Goal: Contribute content: Add original content to the website for others to see

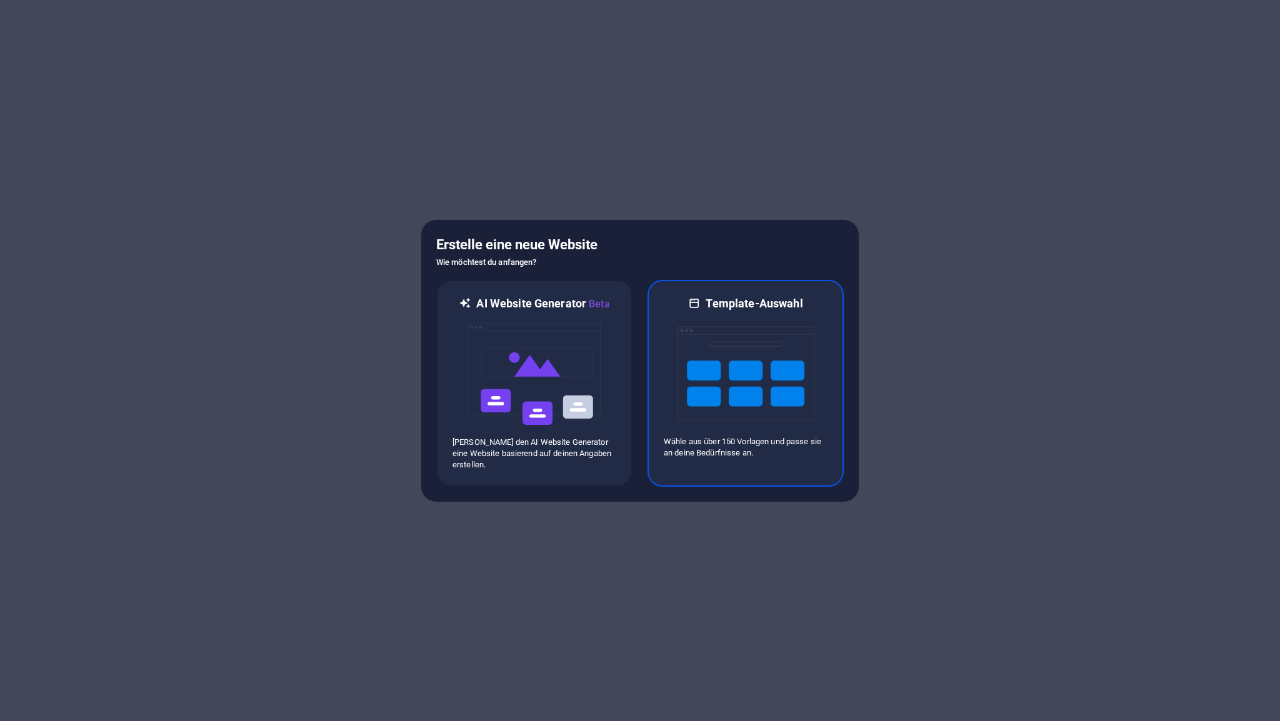
click at [727, 373] on img at bounding box center [745, 373] width 137 height 125
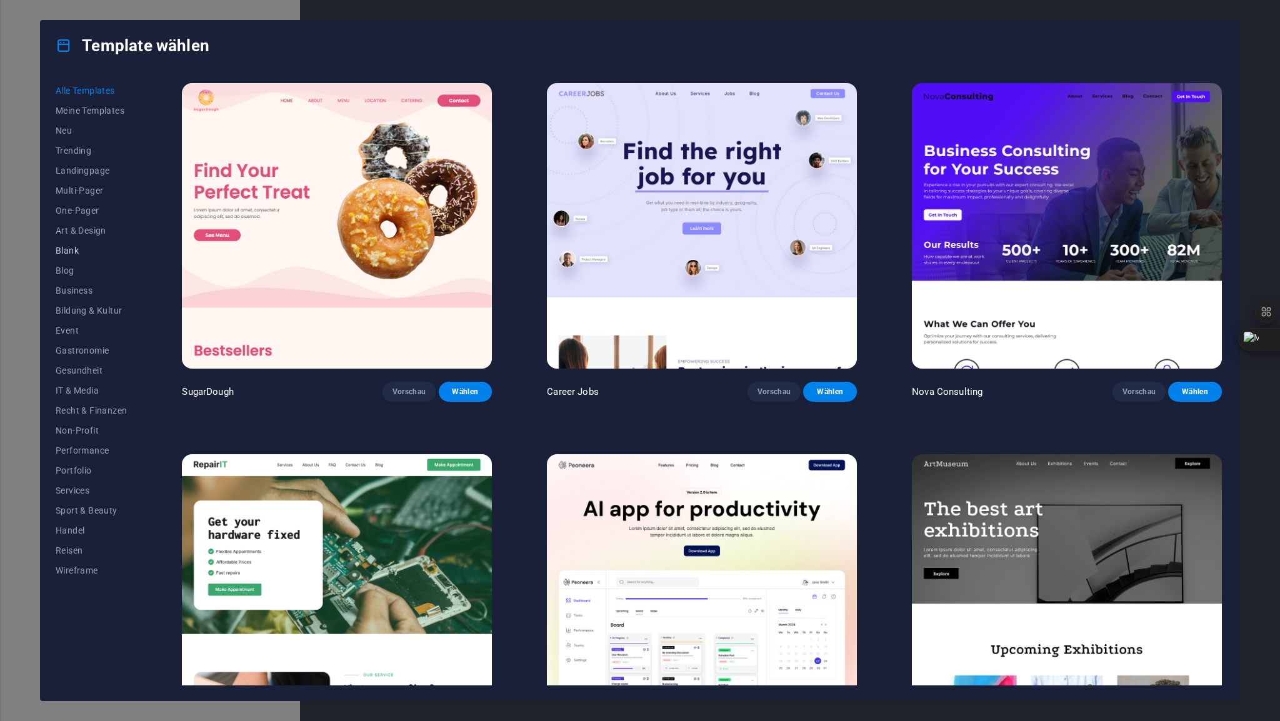
click at [75, 249] on span "Blank" at bounding box center [91, 251] width 71 height 10
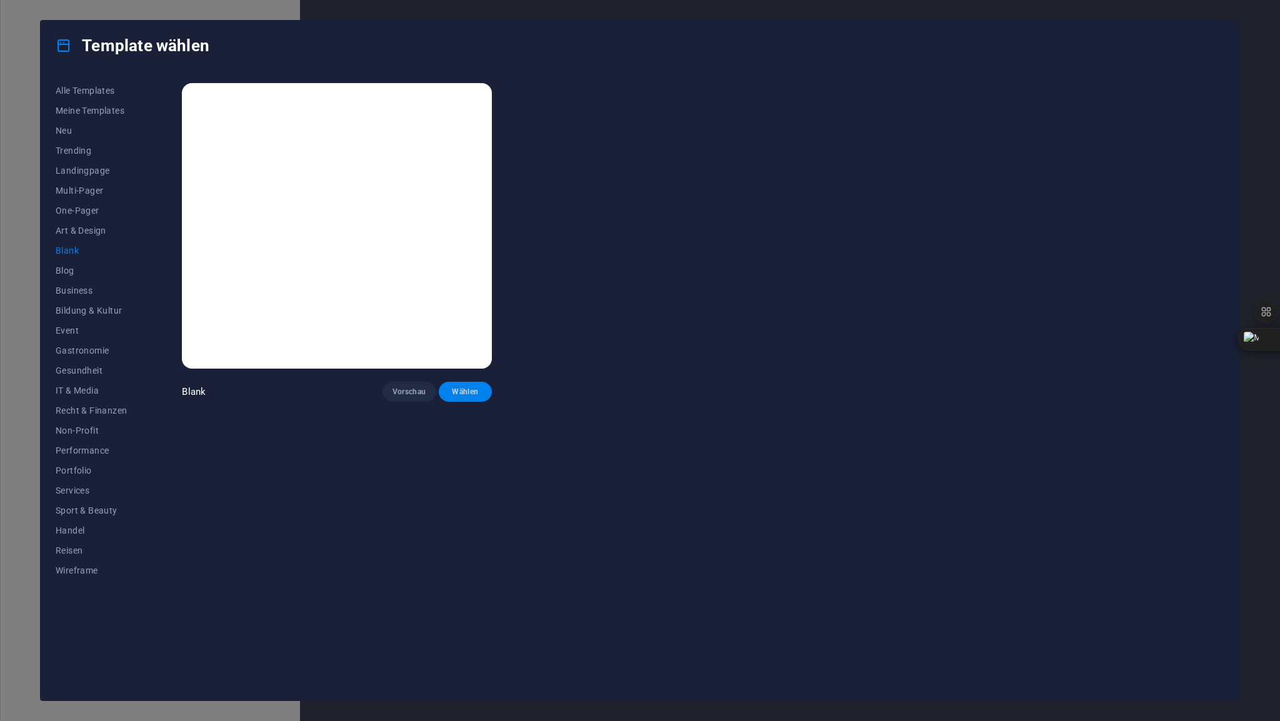
click at [464, 384] on button "Wählen" at bounding box center [466, 392] width 54 height 20
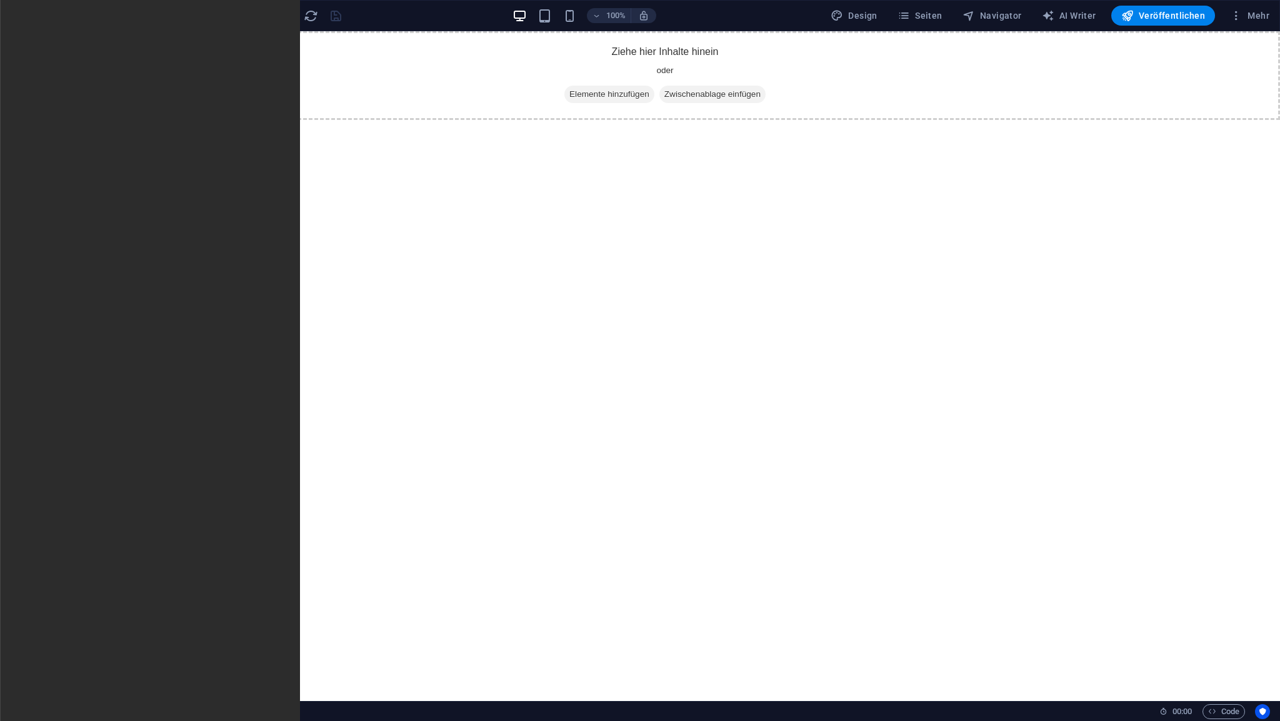
click at [30, 84] on icon "button" at bounding box center [24, 81] width 15 height 15
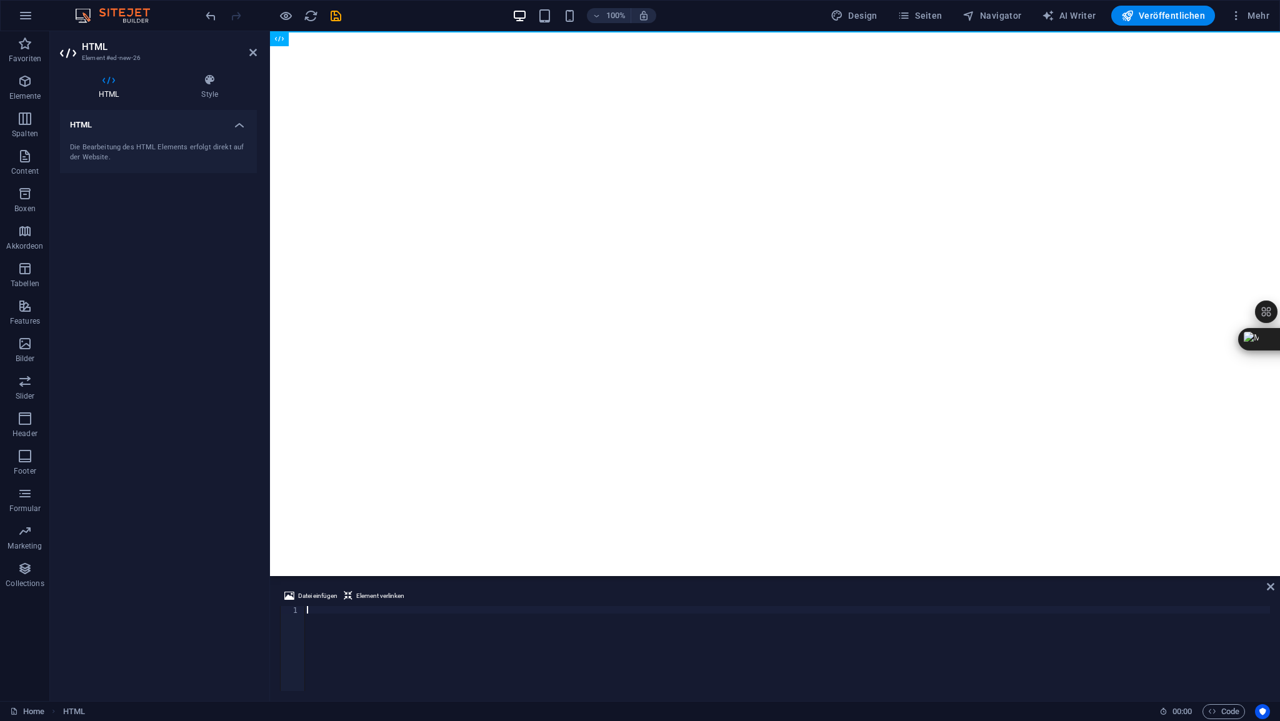
click at [329, 607] on div at bounding box center [786, 656] width 965 height 100
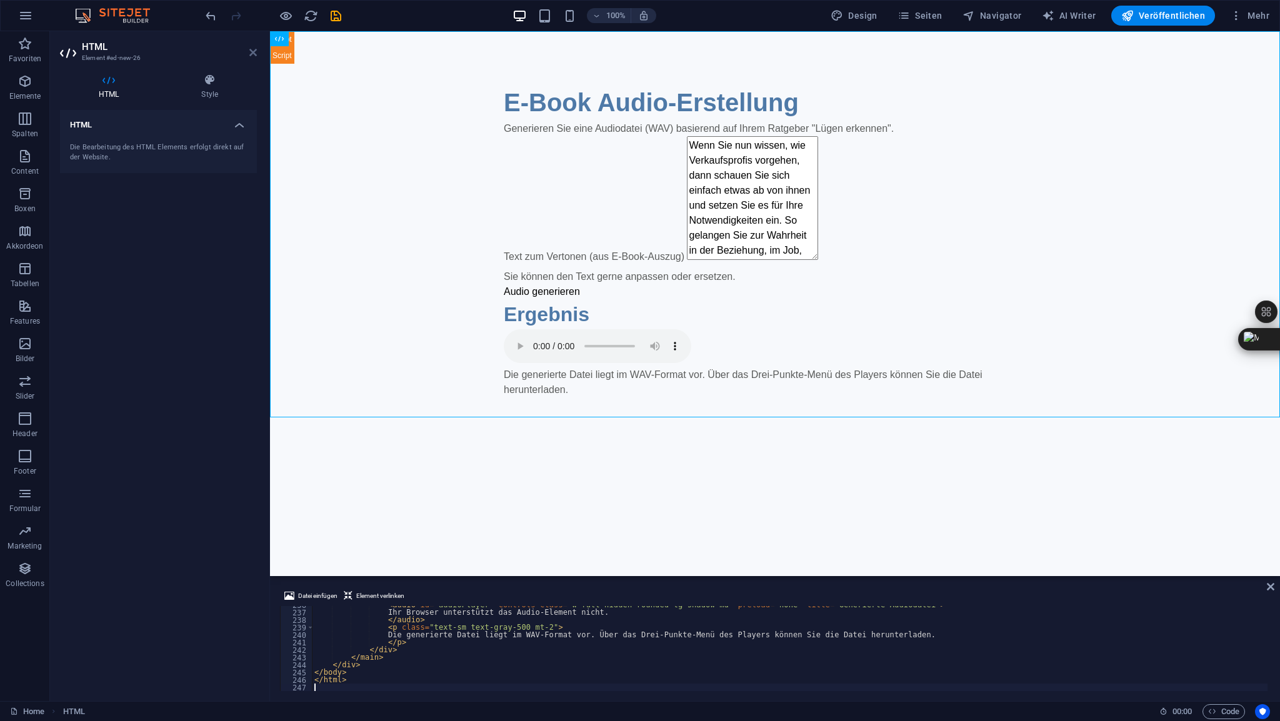
click at [254, 55] on icon at bounding box center [252, 52] width 7 height 10
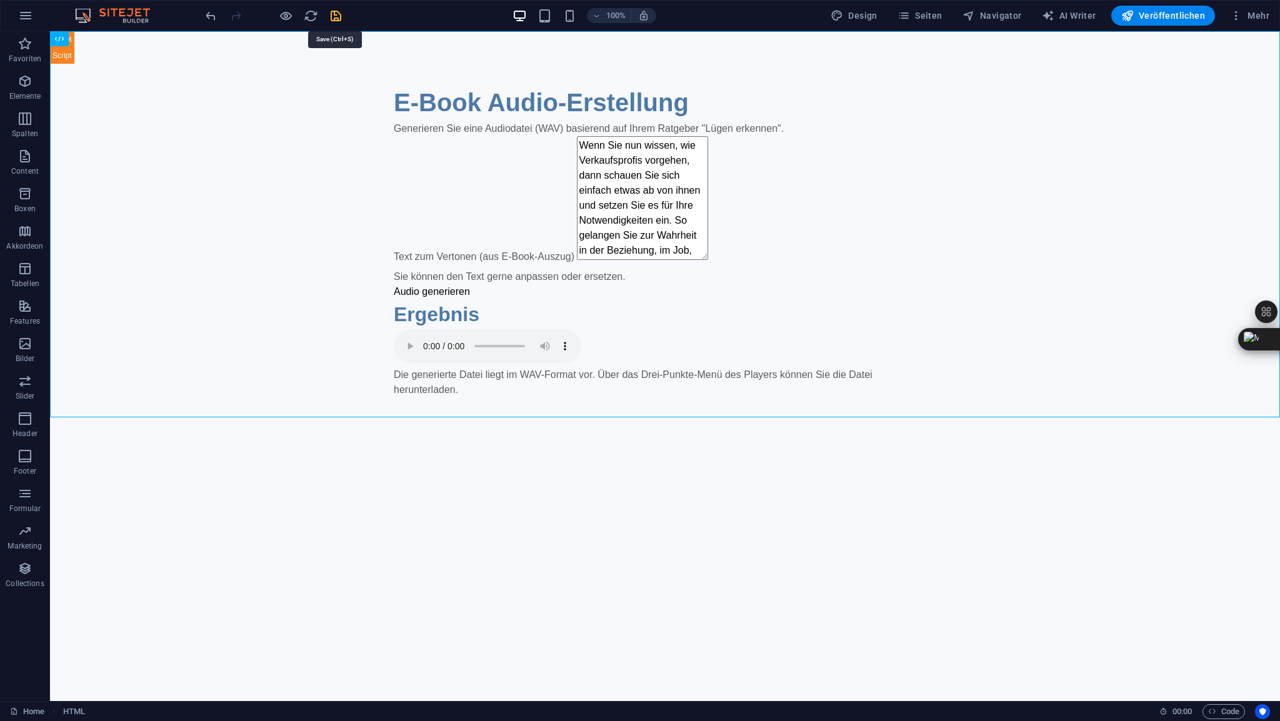
click at [336, 16] on icon "save" at bounding box center [336, 16] width 14 height 14
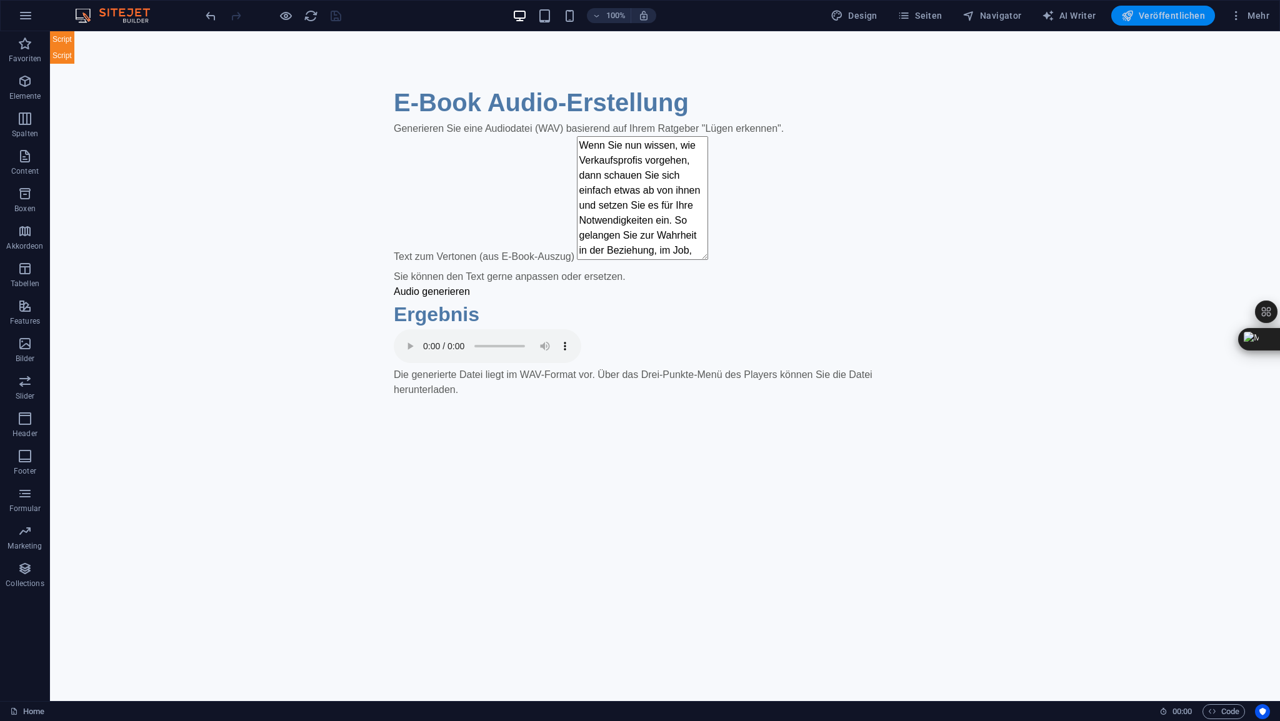
click at [1152, 18] on span "Veröffentlichen" at bounding box center [1163, 15] width 84 height 12
click at [80, 39] on span "HTML" at bounding box center [79, 38] width 21 height 7
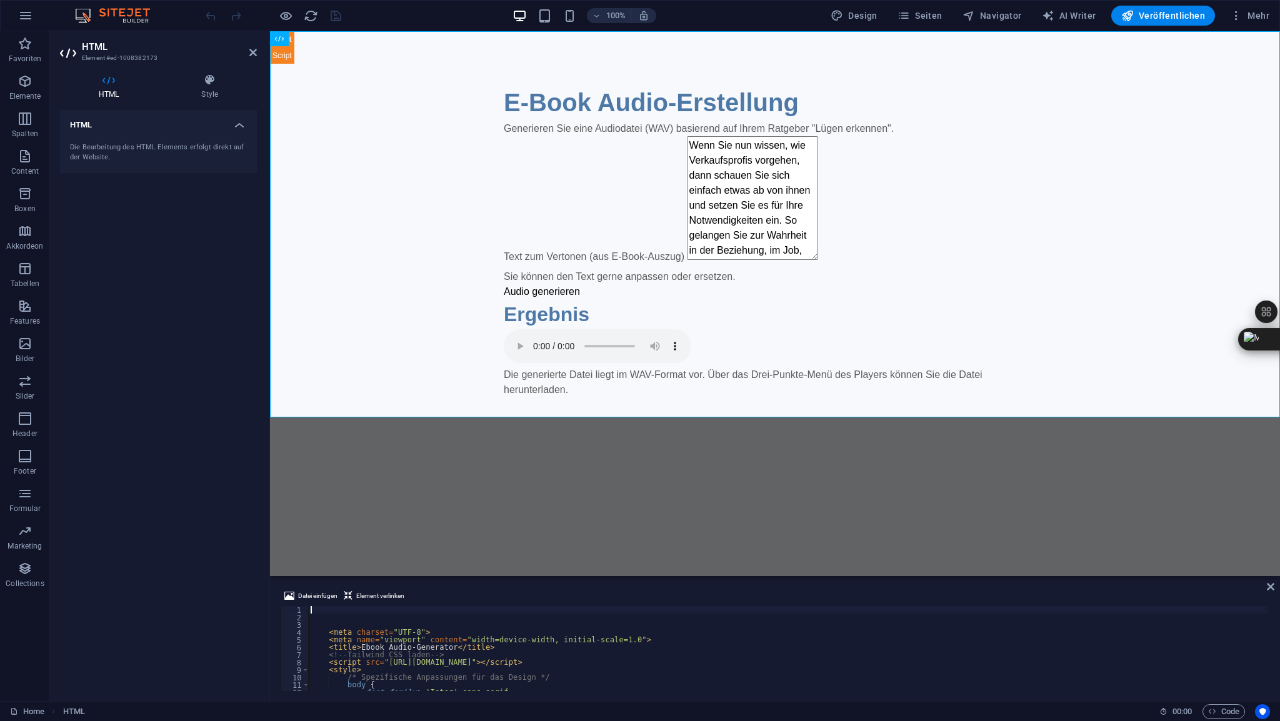
click at [327, 604] on div "Datei einfügen Element verlinken" at bounding box center [775, 598] width 990 height 18
paste textarea "Die generierte Datei liegt im **WAV-Format** vor. Über das Drei-Punkte-Menü des…"
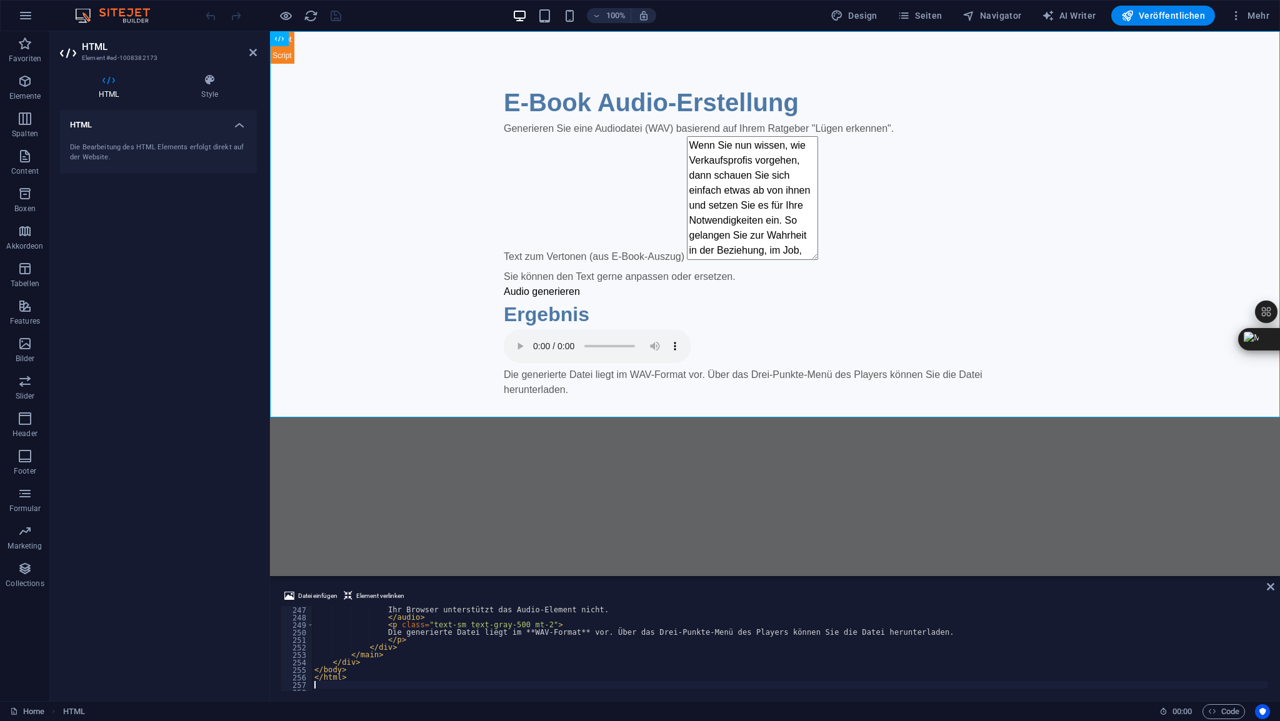
type textarea "Die generierte Datei liegt im **WAV-Format** vor. Über das Drei-Punkte-Menü des…"
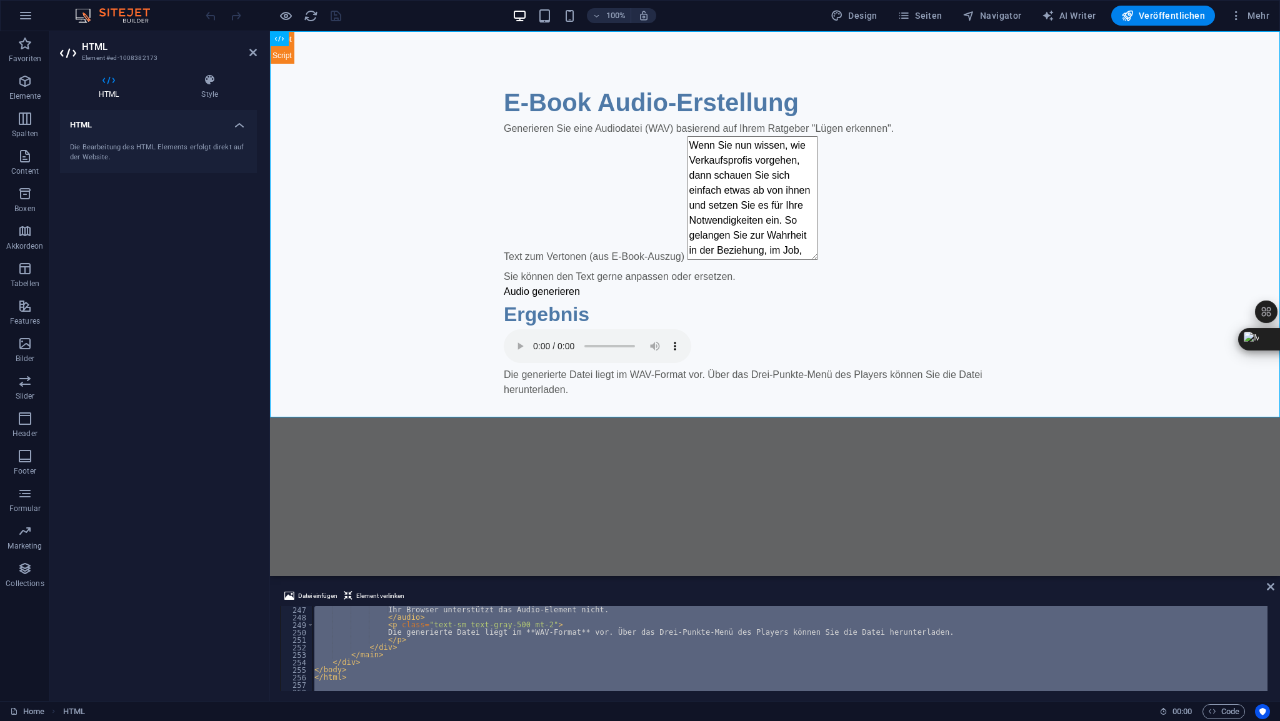
paste textarea
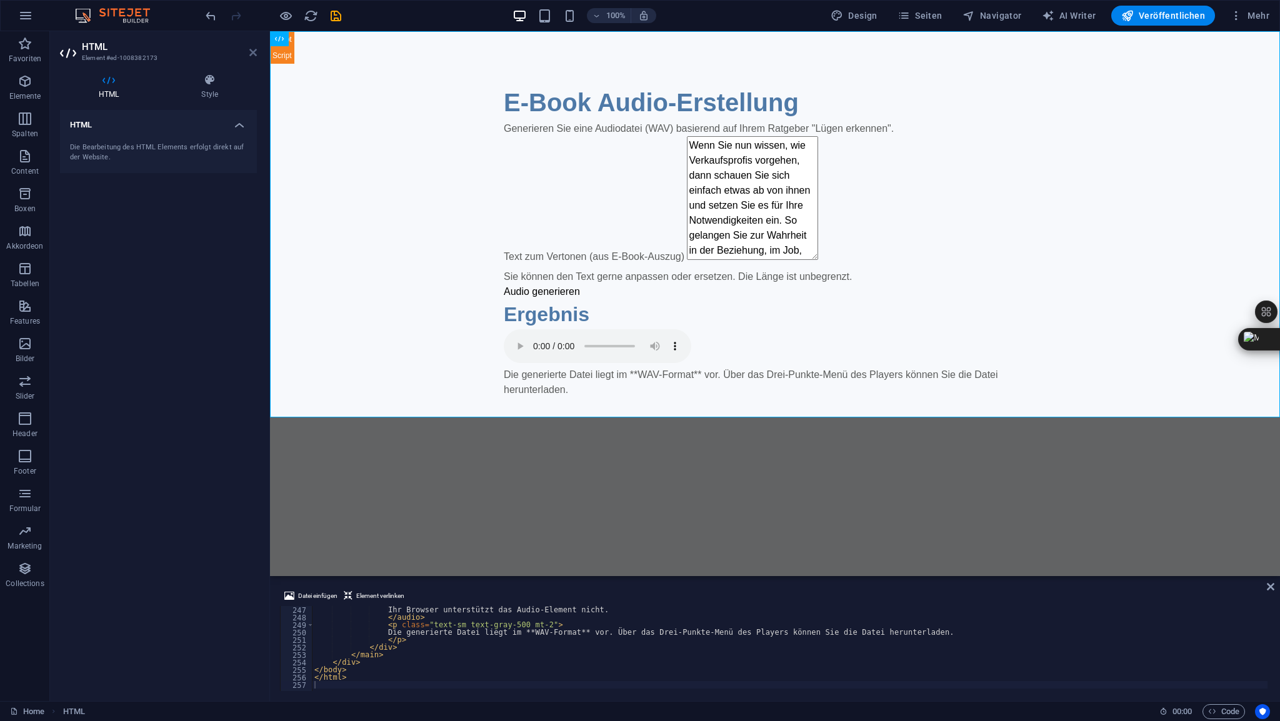
click at [250, 54] on icon at bounding box center [252, 52] width 7 height 10
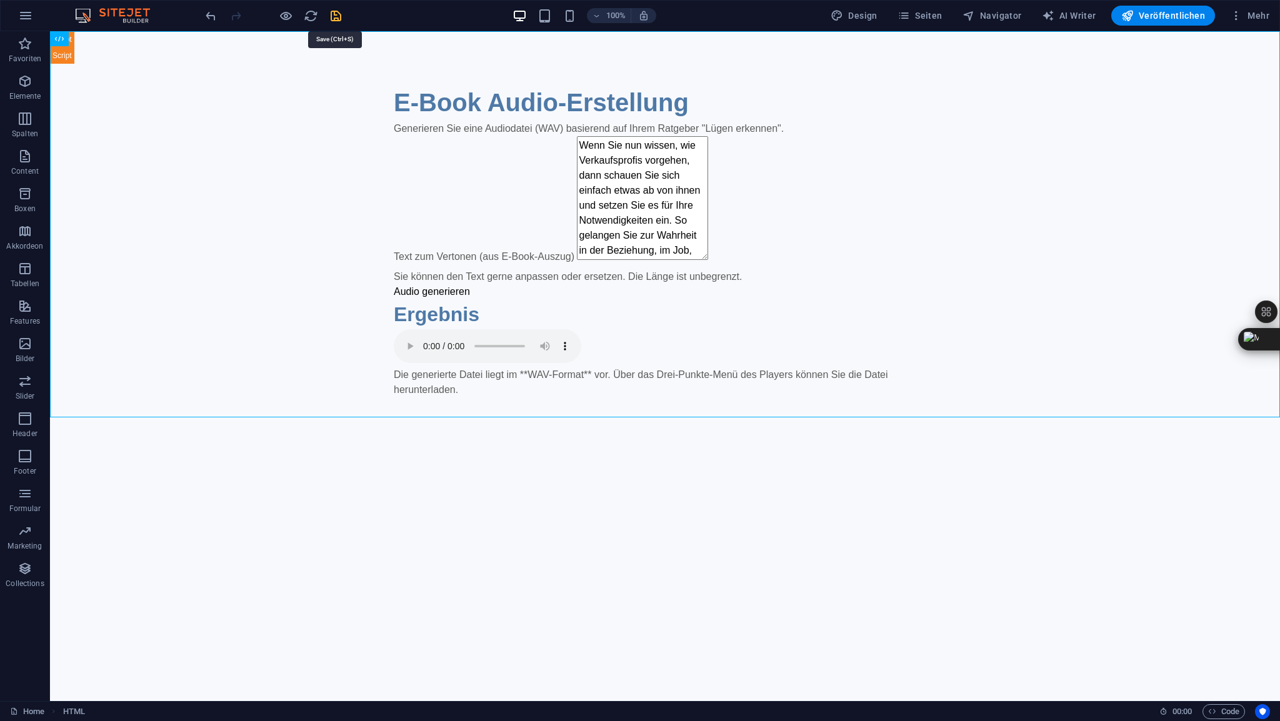
click at [338, 16] on icon "save" at bounding box center [336, 16] width 14 height 14
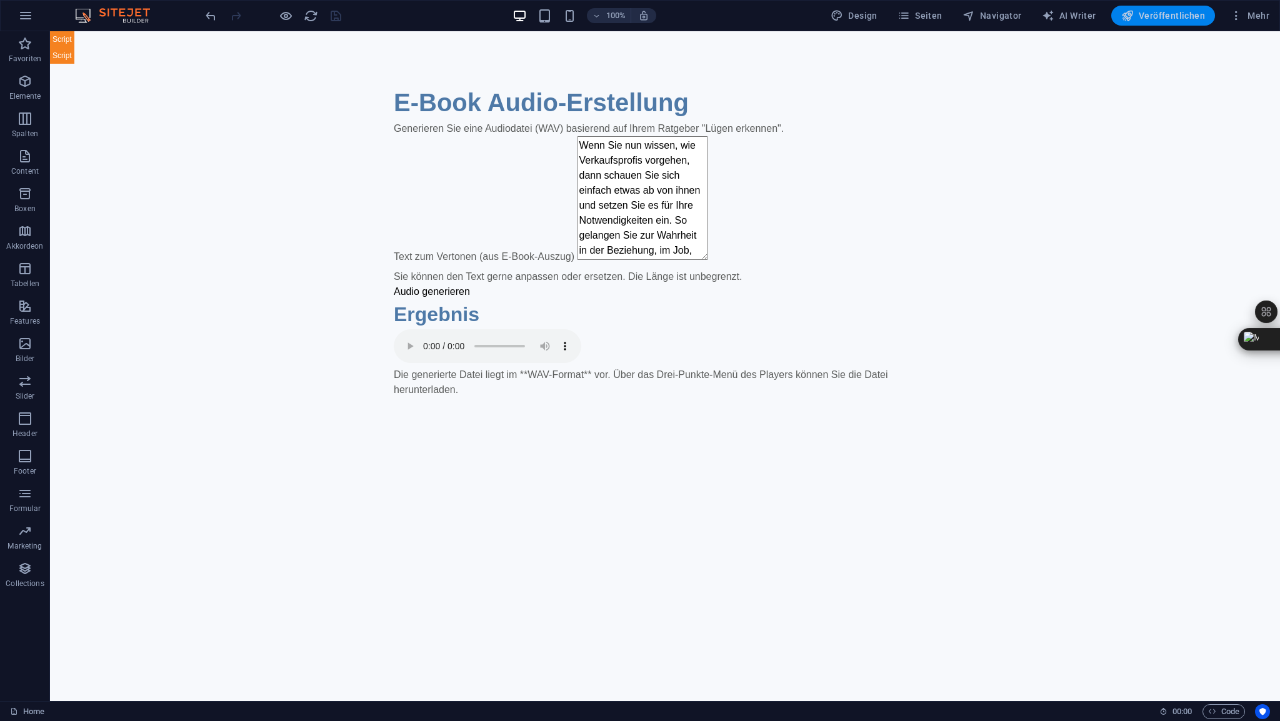
click at [1168, 19] on span "Veröffentlichen" at bounding box center [1163, 15] width 84 height 12
click at [83, 42] on span "HTML" at bounding box center [79, 38] width 21 height 7
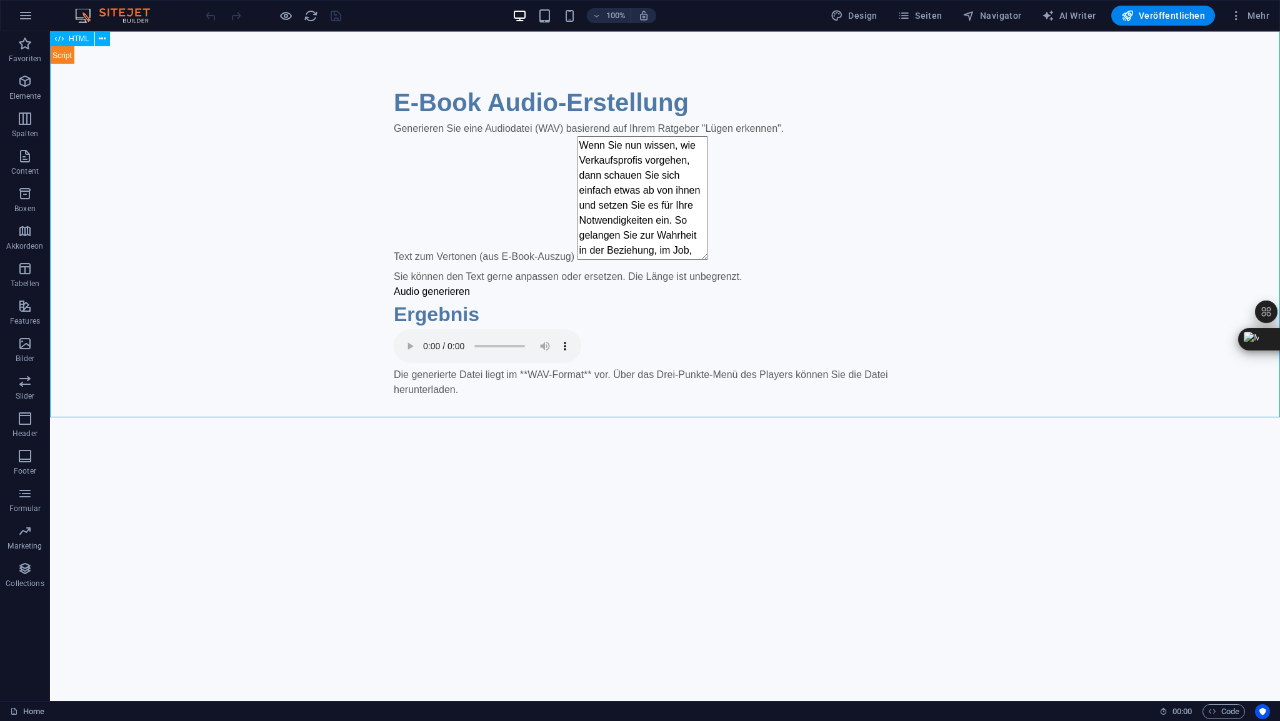
click at [83, 42] on span "HTML" at bounding box center [79, 38] width 21 height 7
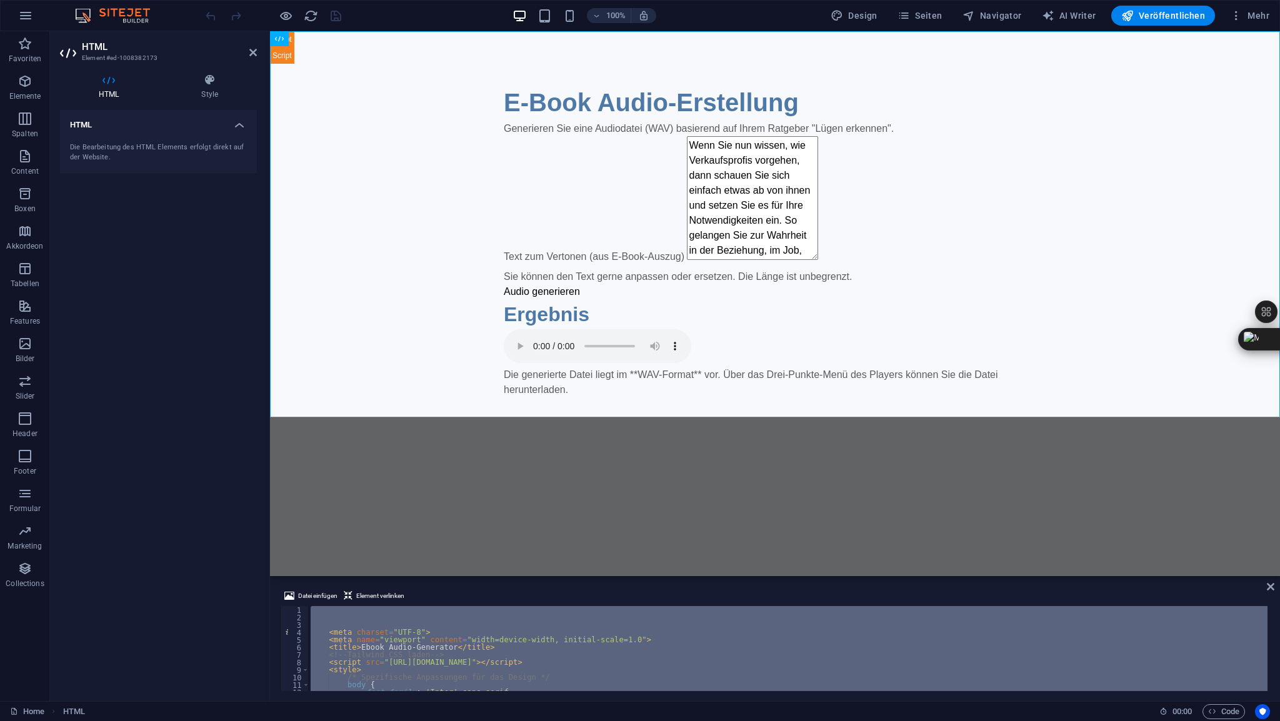
scroll to position [1155, 0]
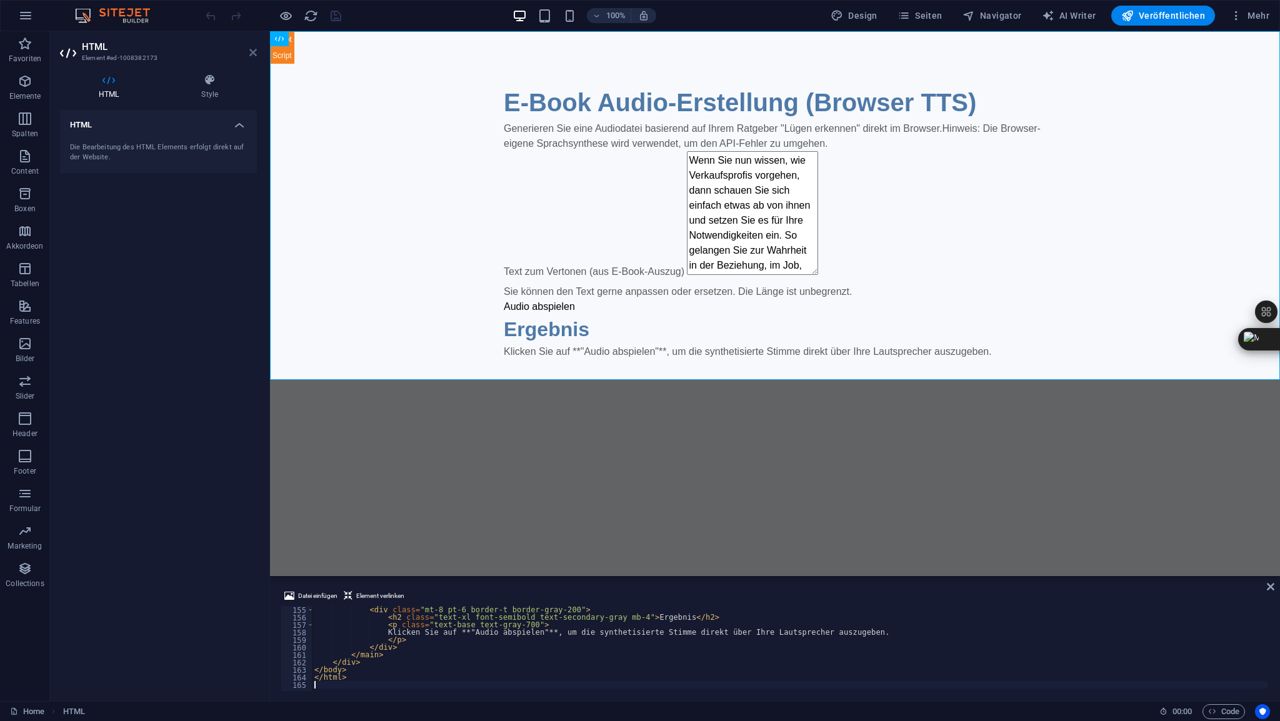
click at [252, 55] on icon at bounding box center [252, 52] width 7 height 10
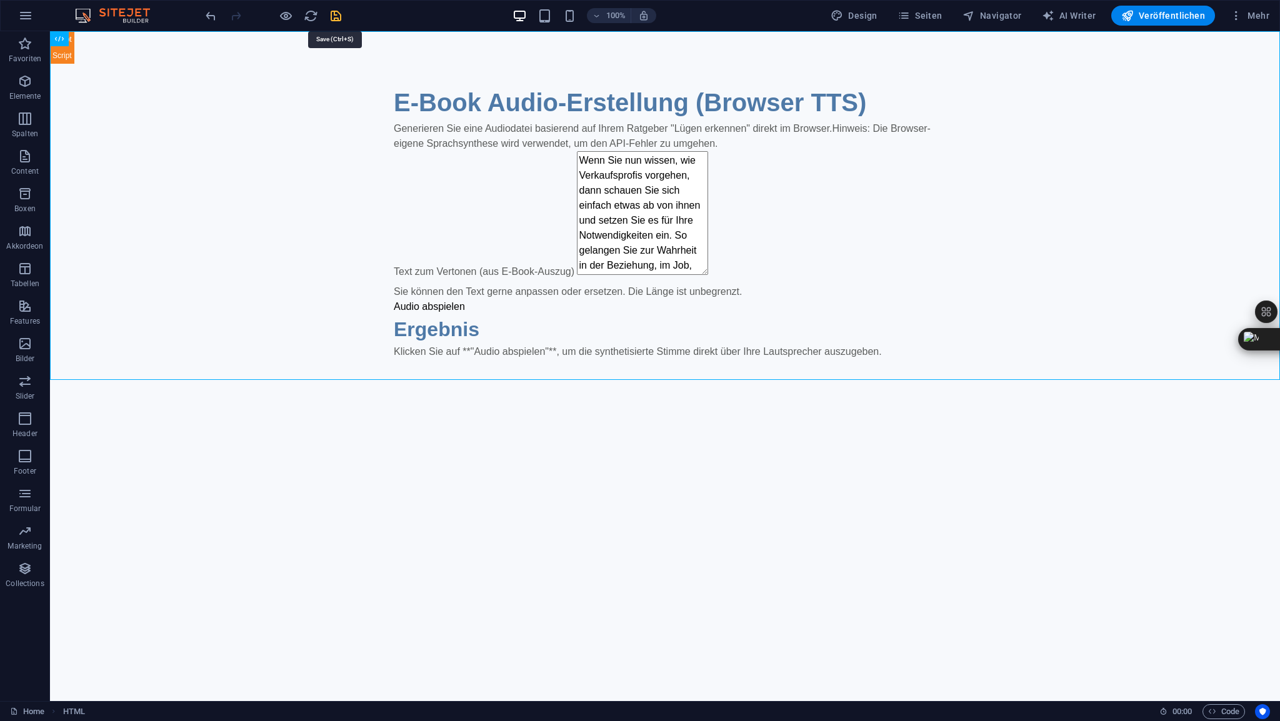
click at [334, 13] on icon "save" at bounding box center [336, 16] width 14 height 14
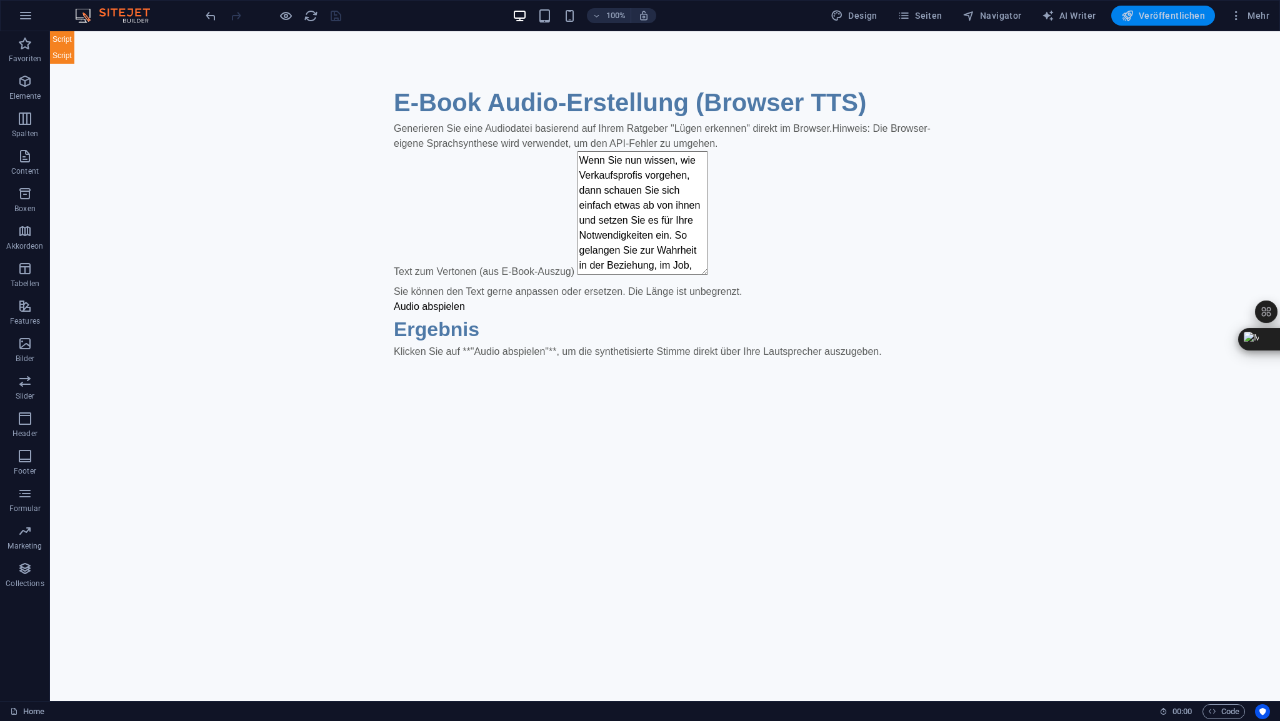
click at [1163, 18] on span "Veröffentlichen" at bounding box center [1163, 15] width 84 height 12
click at [84, 38] on span "HTML" at bounding box center [79, 38] width 21 height 7
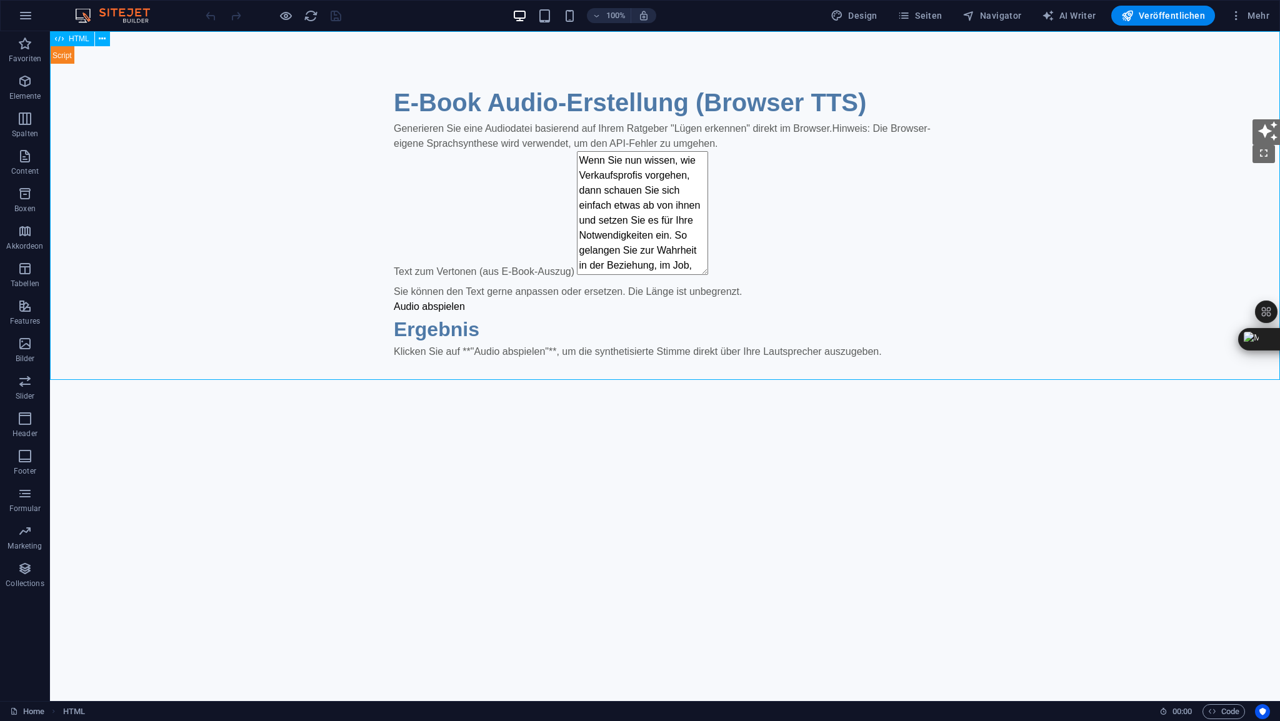
click at [84, 38] on span "HTML" at bounding box center [79, 38] width 21 height 7
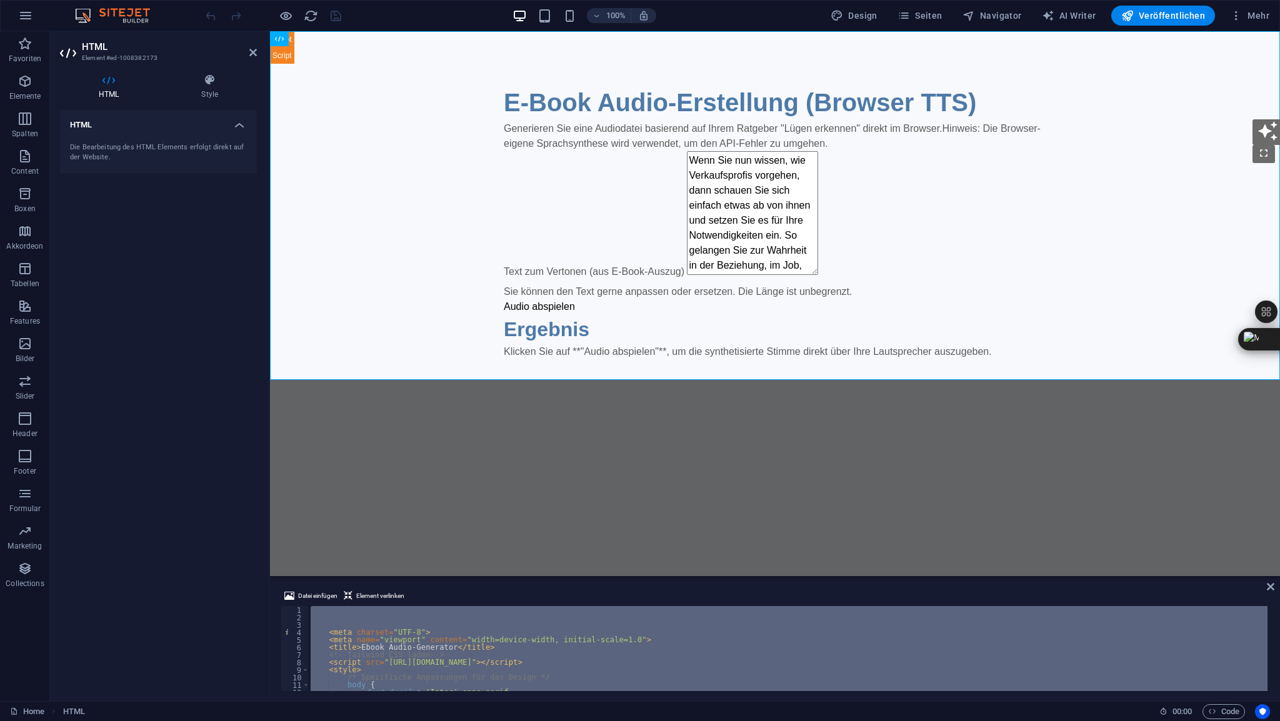
scroll to position [1222, 0]
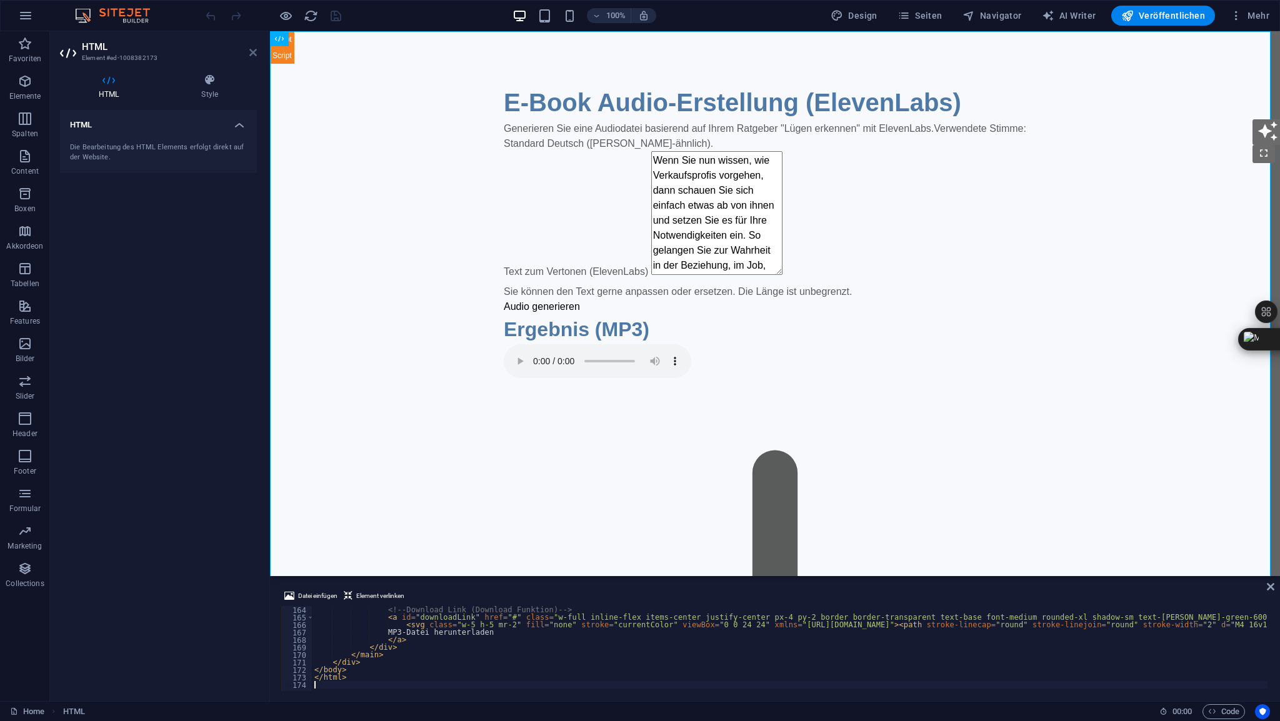
click at [251, 53] on icon at bounding box center [252, 52] width 7 height 10
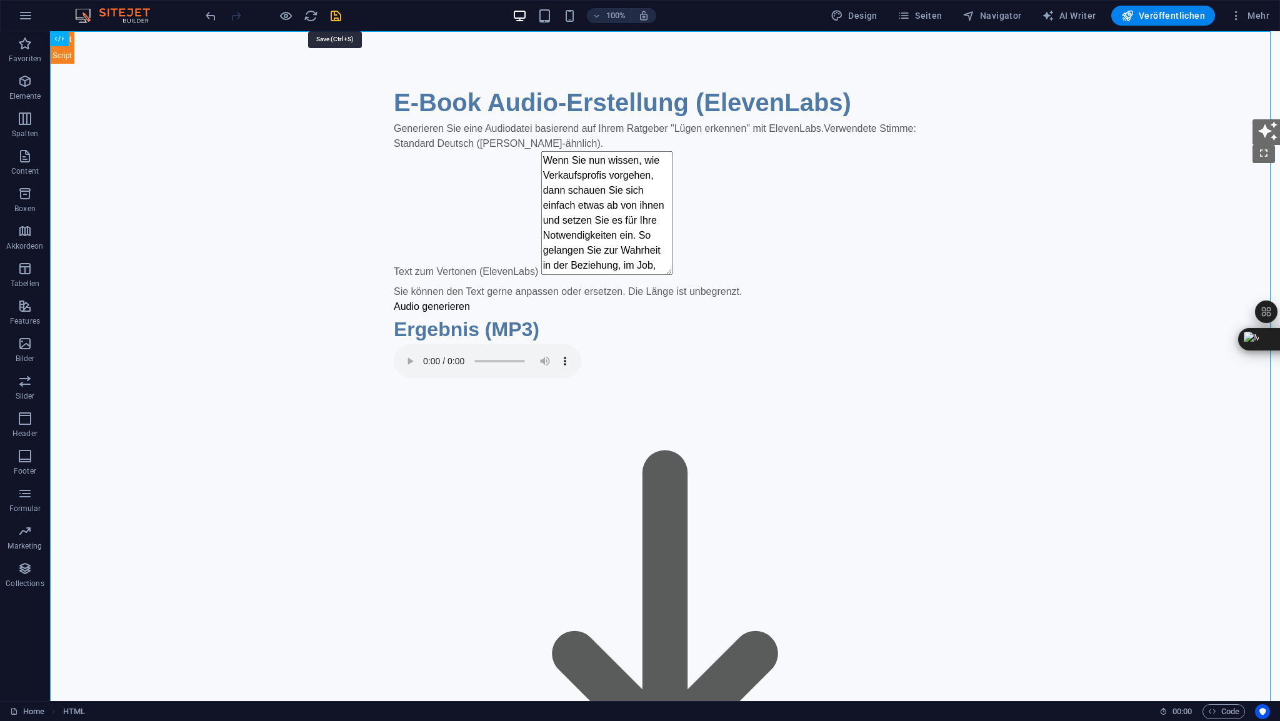
click at [340, 15] on icon "save" at bounding box center [336, 16] width 14 height 14
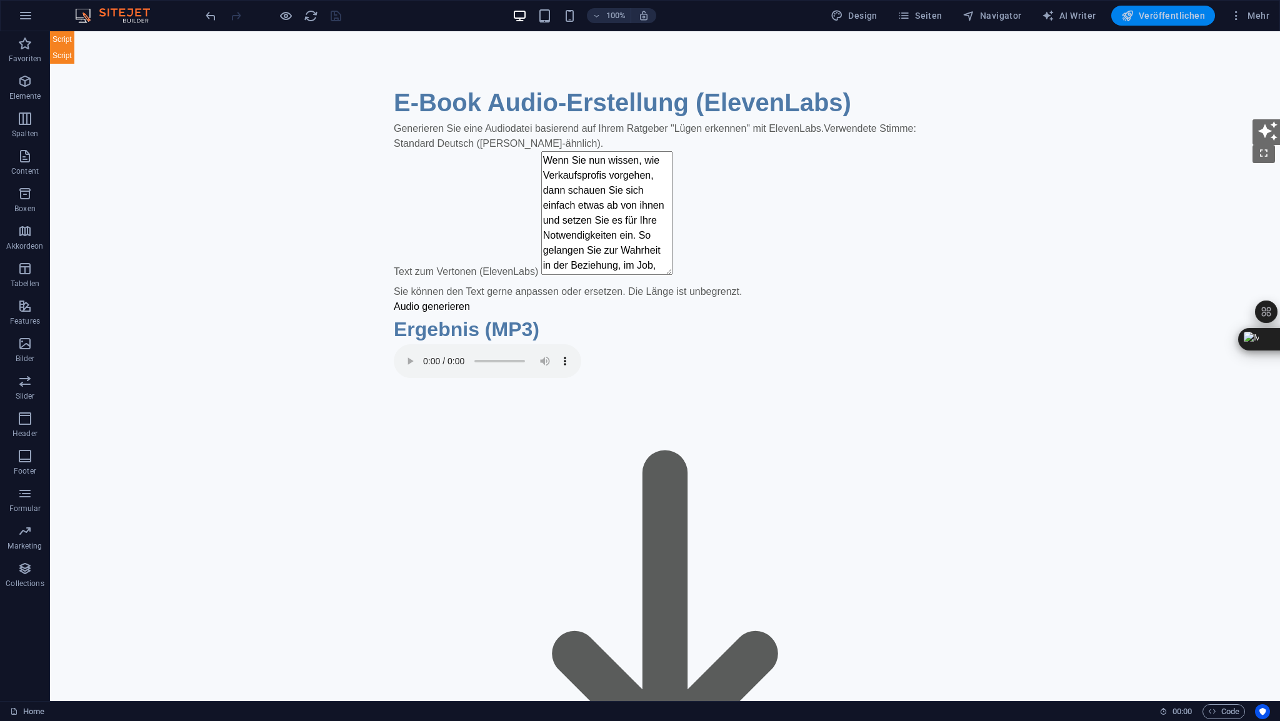
click at [1160, 21] on span "Veröffentlichen" at bounding box center [1163, 15] width 84 height 12
click at [77, 40] on span "HTML" at bounding box center [79, 38] width 21 height 7
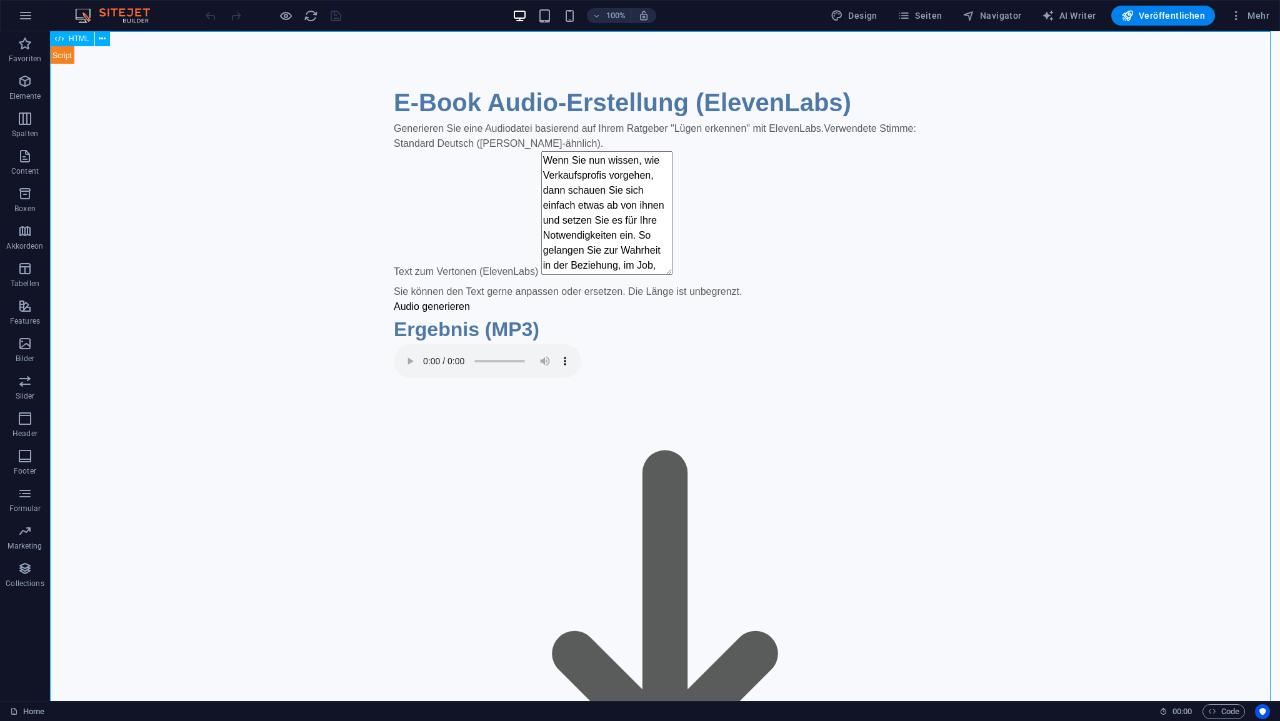
click at [77, 39] on span "HTML" at bounding box center [79, 38] width 21 height 7
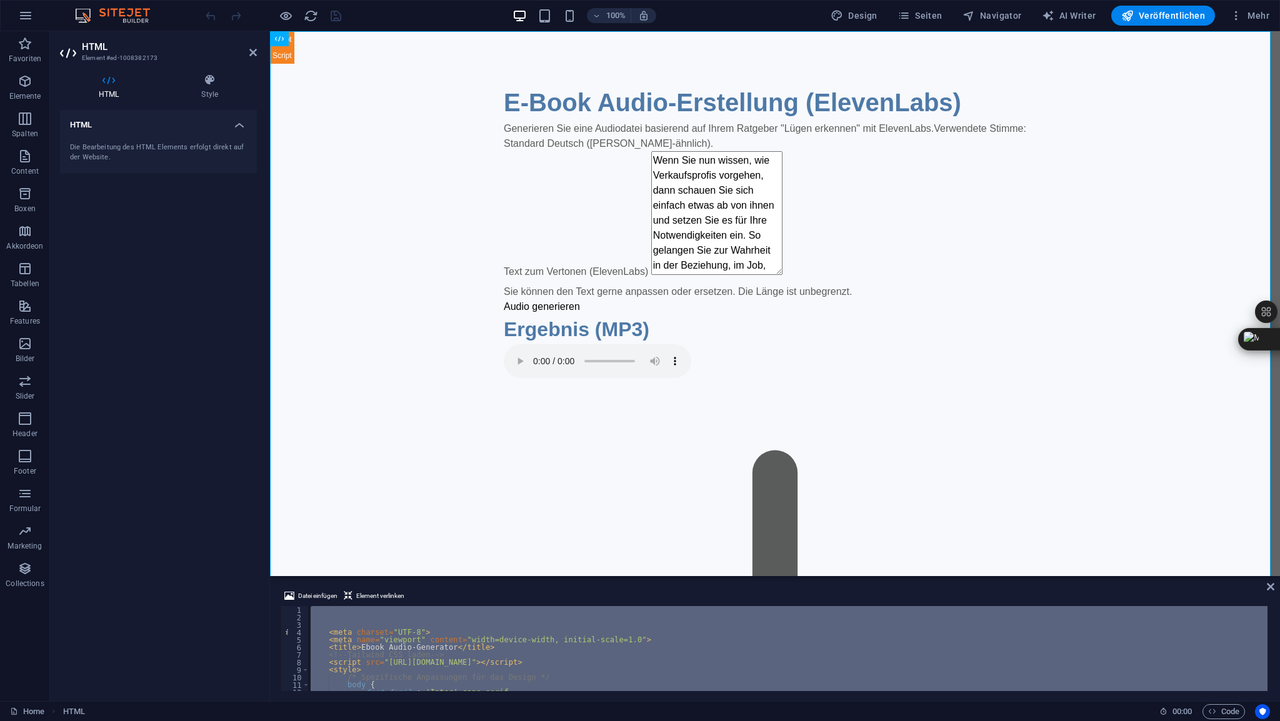
scroll to position [1245, 0]
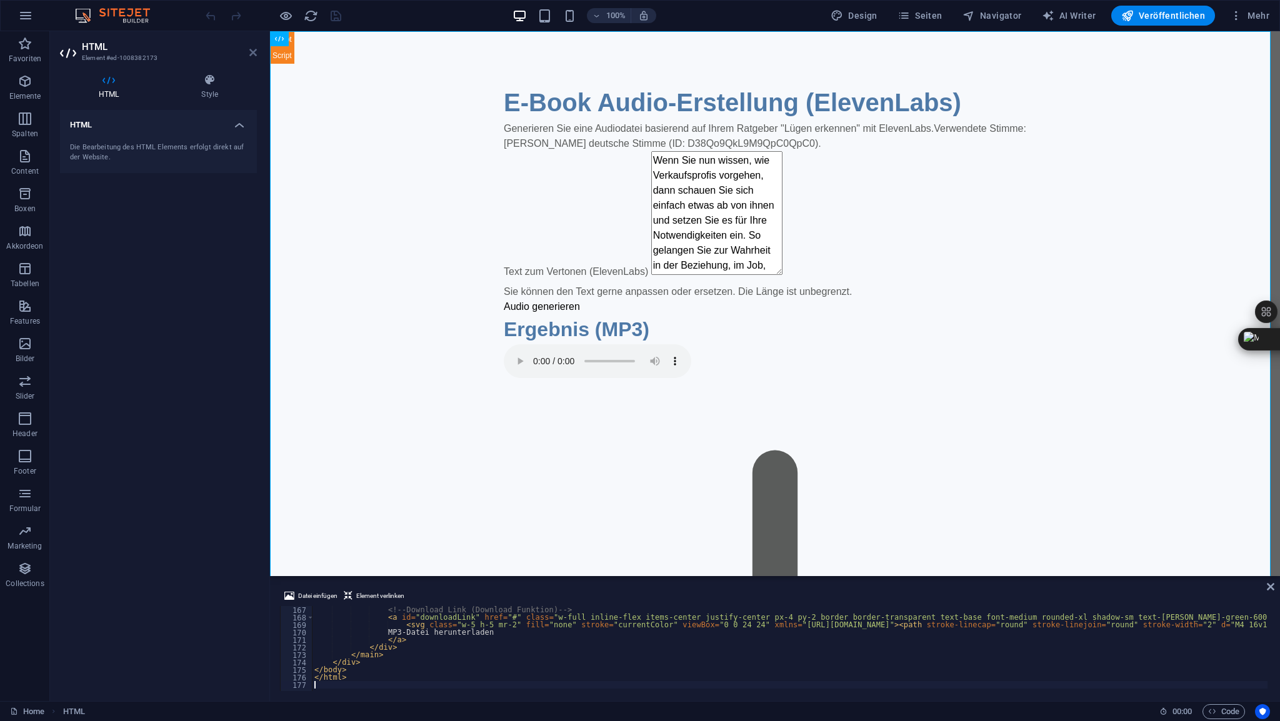
click at [254, 52] on icon at bounding box center [252, 52] width 7 height 10
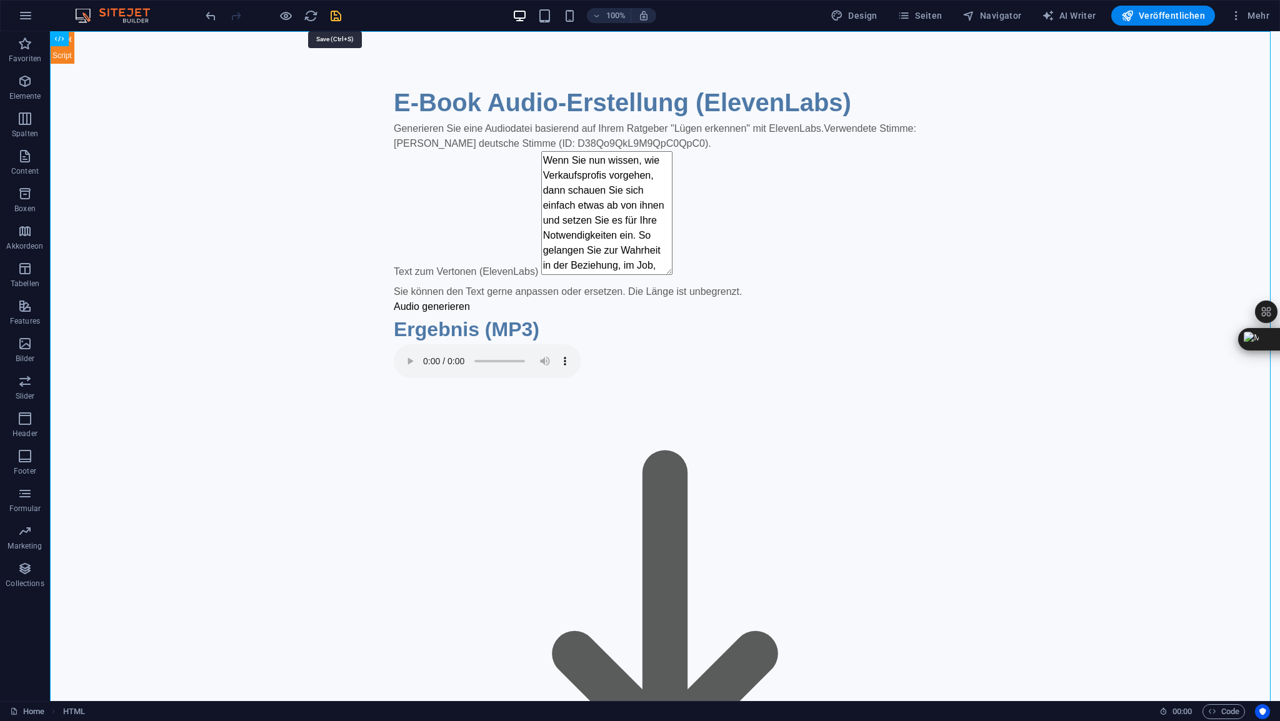
click at [337, 16] on icon "save" at bounding box center [336, 16] width 14 height 14
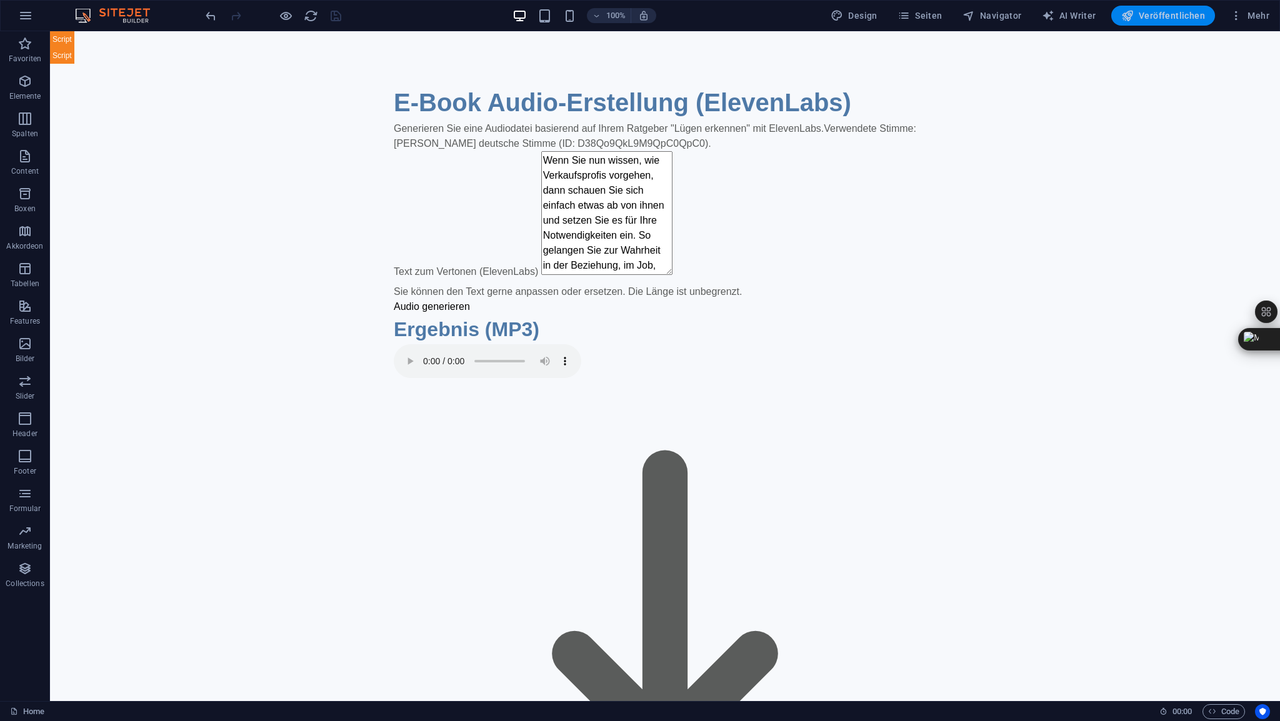
click at [1164, 16] on span "Veröffentlichen" at bounding box center [1163, 15] width 84 height 12
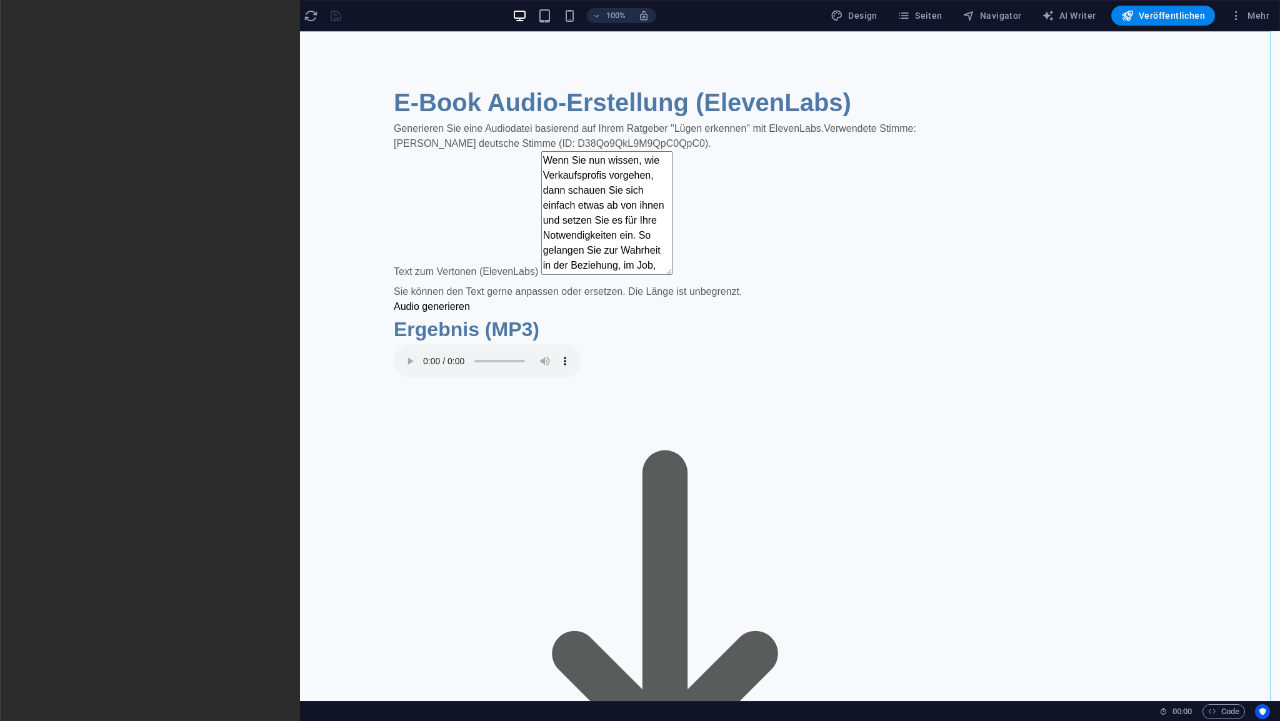
click at [84, 41] on span "HTML" at bounding box center [79, 38] width 21 height 7
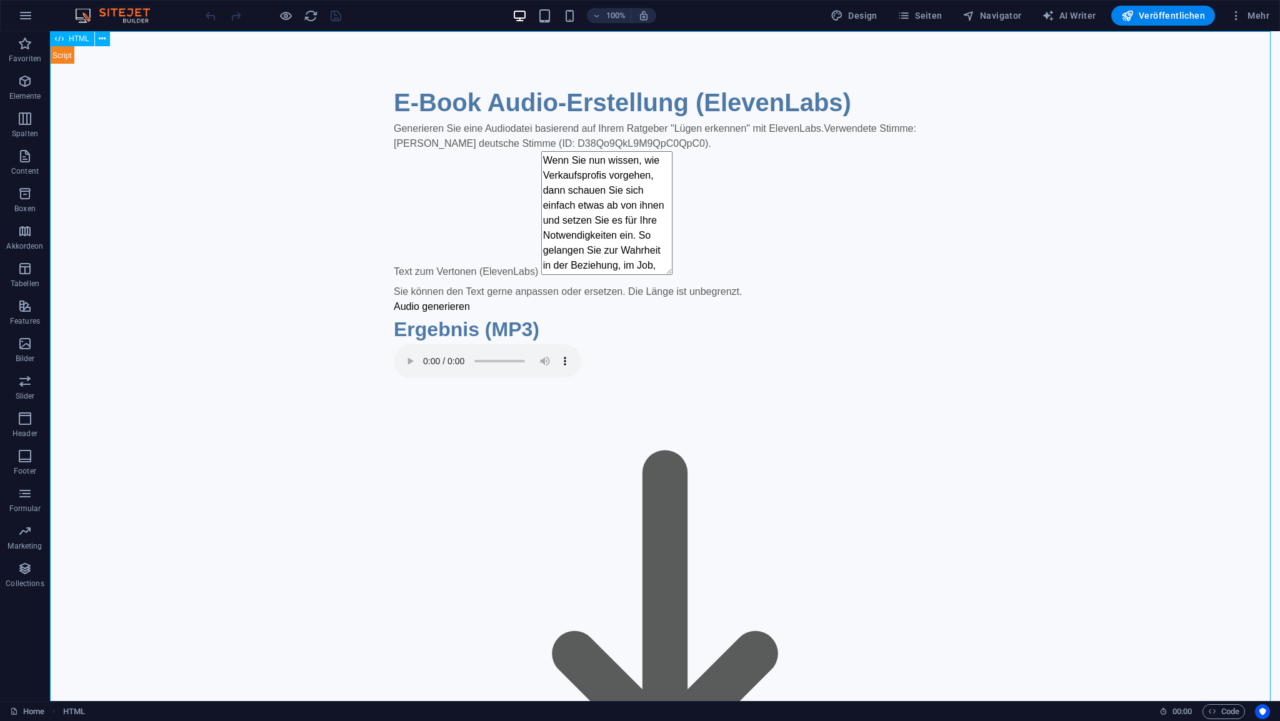
drag, startPoint x: 84, startPoint y: 41, endPoint x: 36, endPoint y: 413, distance: 375.6
click at [84, 41] on span "HTML" at bounding box center [79, 38] width 21 height 7
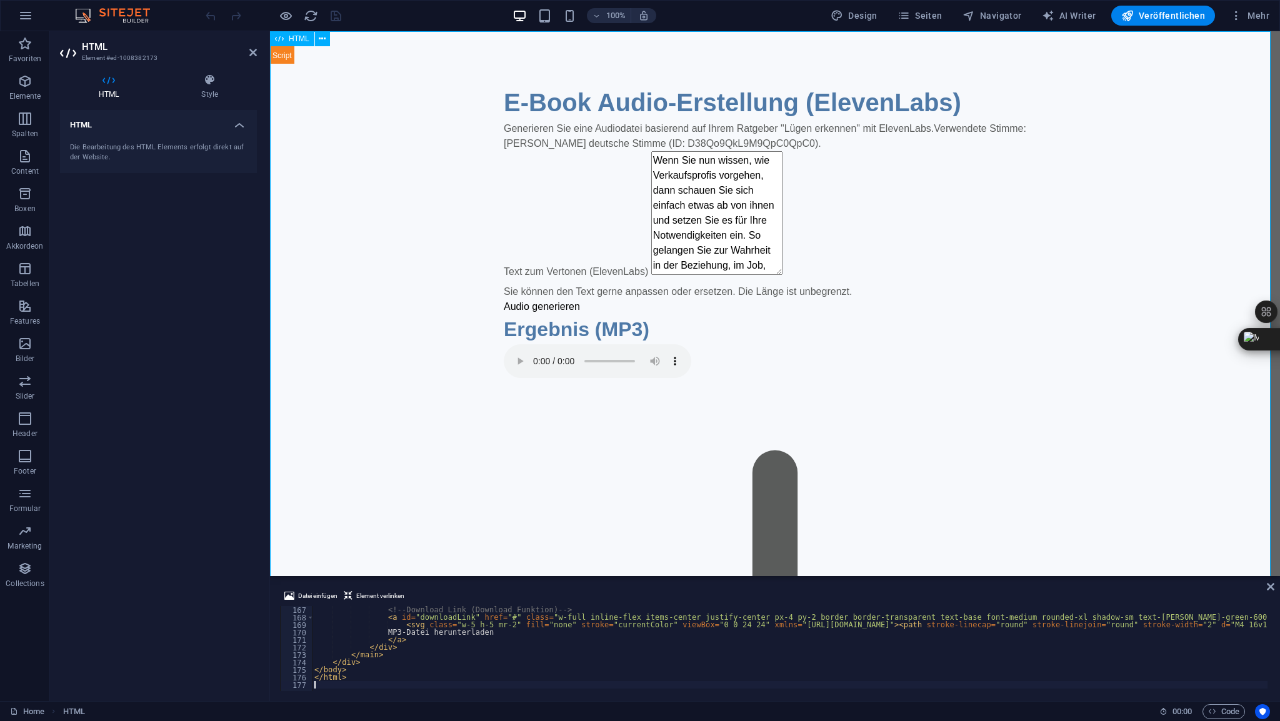
scroll to position [1245, 0]
click at [256, 52] on icon at bounding box center [252, 52] width 7 height 10
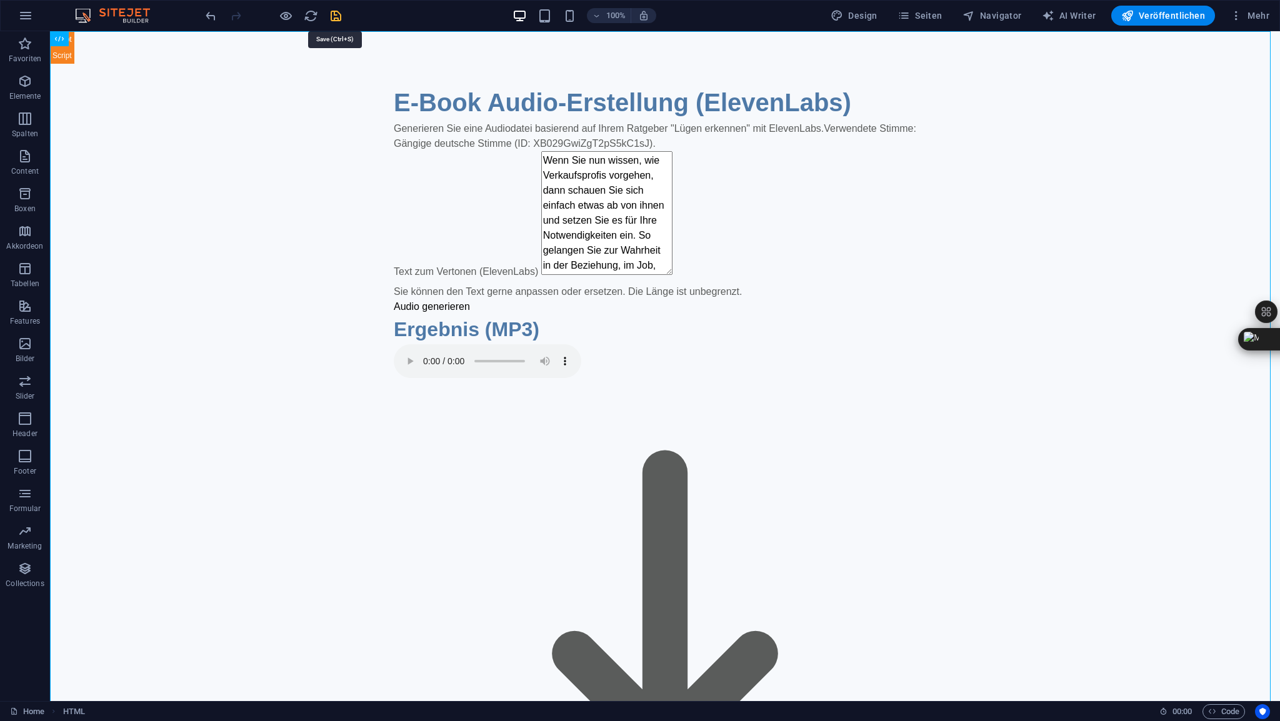
click at [332, 19] on icon "save" at bounding box center [336, 16] width 14 height 14
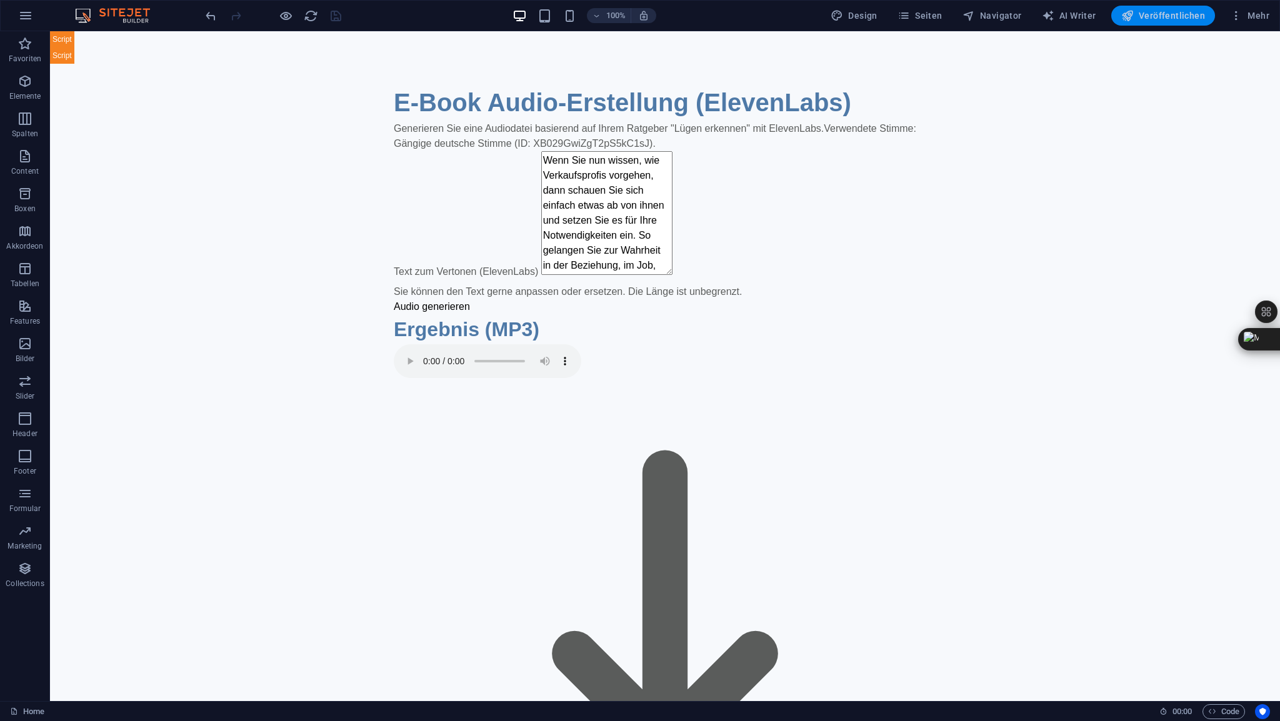
click at [1157, 16] on span "Veröffentlichen" at bounding box center [1163, 15] width 84 height 12
click at [84, 37] on span "HTML" at bounding box center [79, 38] width 21 height 7
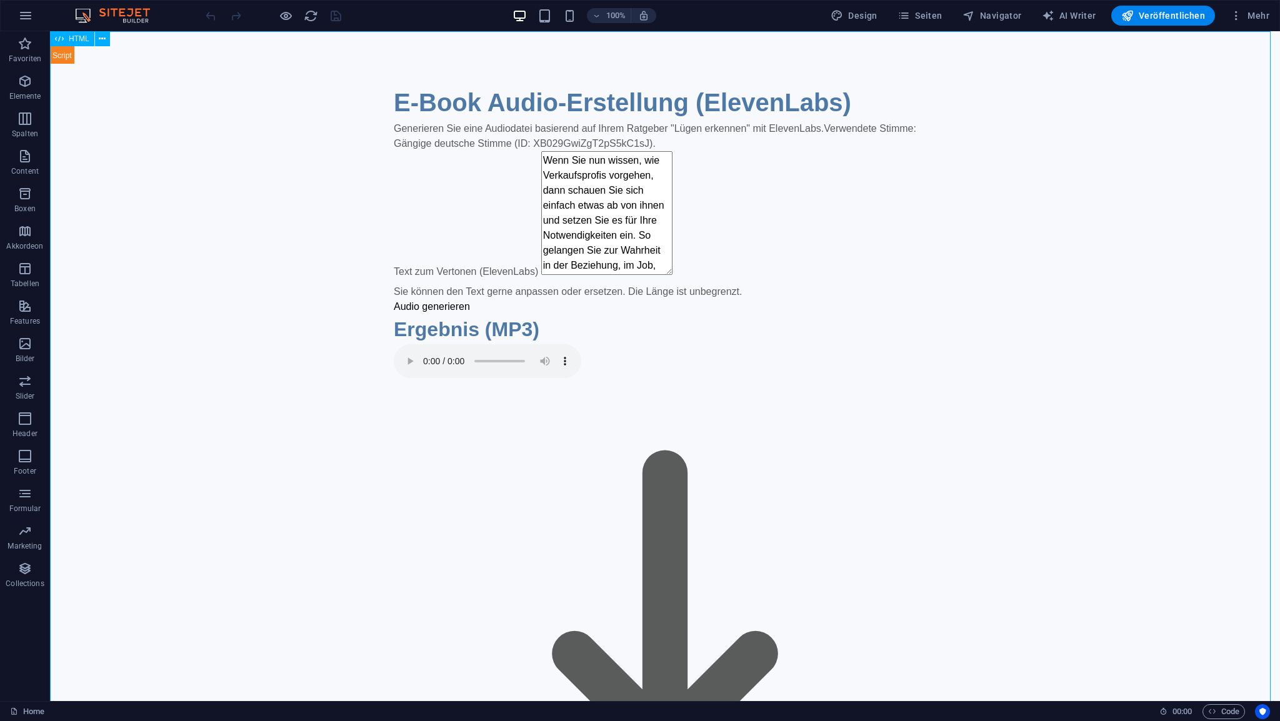
click at [84, 37] on span "HTML" at bounding box center [79, 38] width 21 height 7
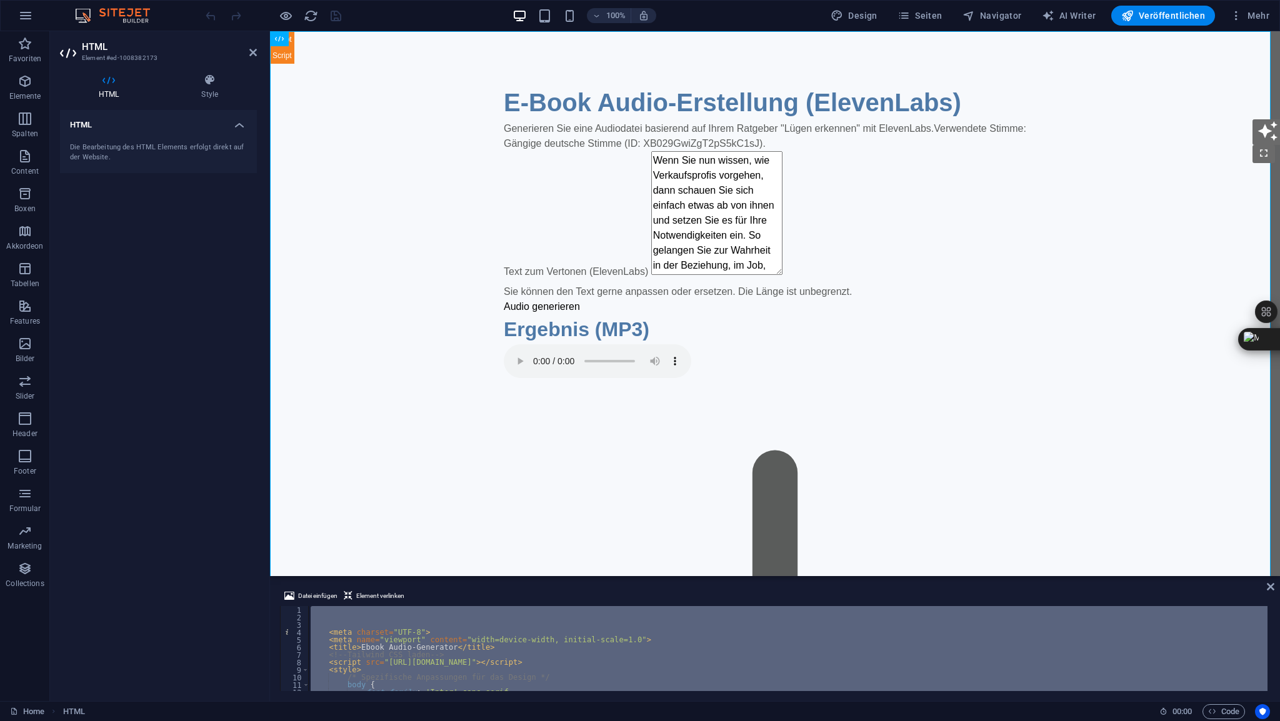
scroll to position [1252, 0]
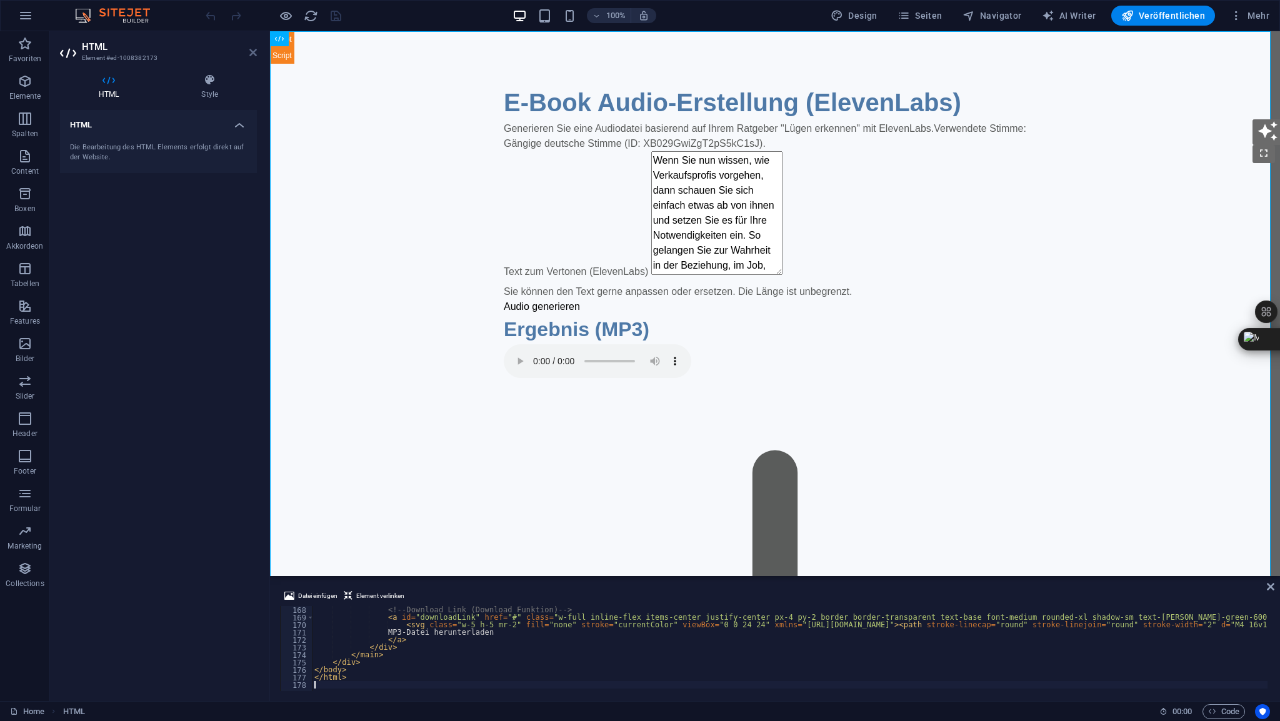
click at [251, 50] on icon at bounding box center [252, 52] width 7 height 10
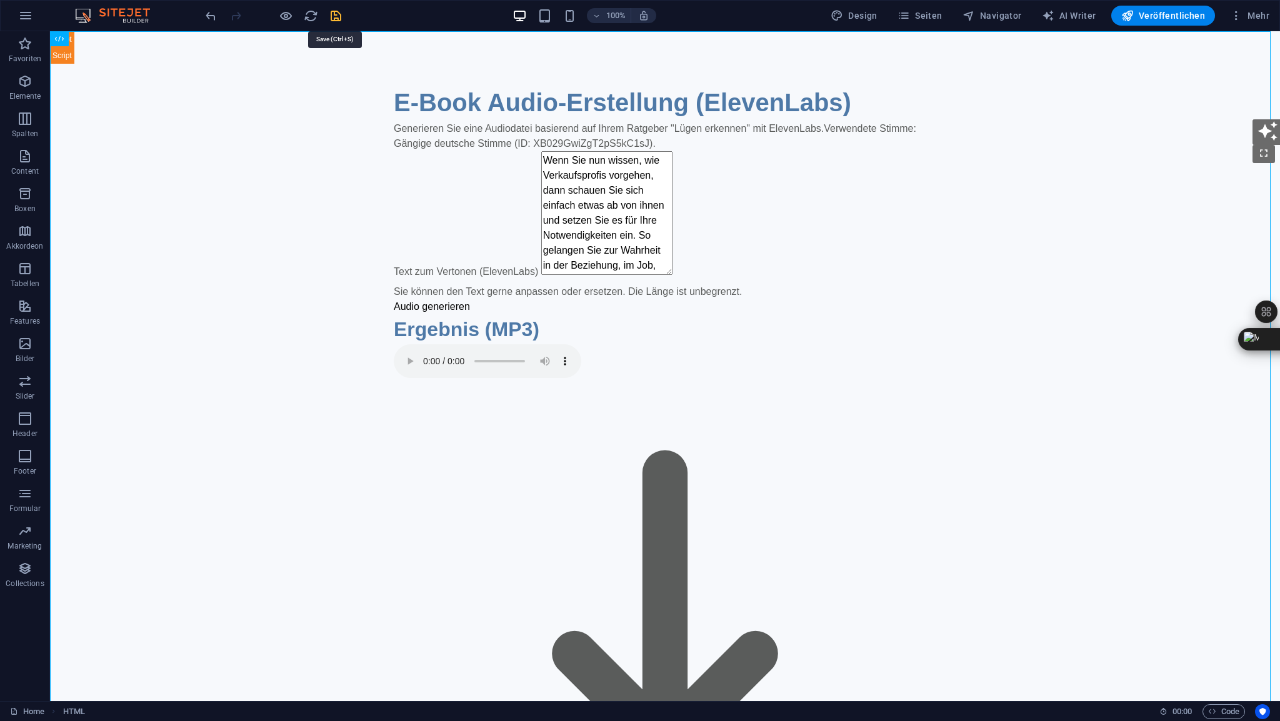
click at [335, 16] on icon "save" at bounding box center [336, 16] width 14 height 14
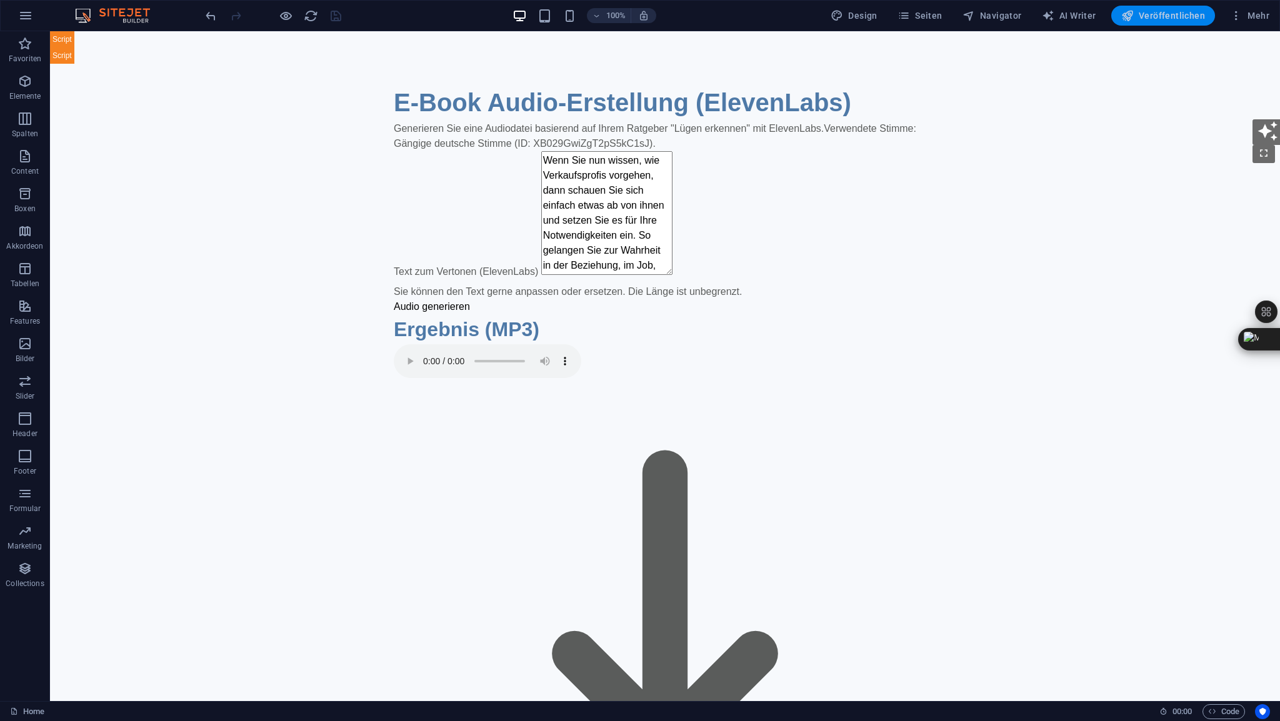
click at [1175, 19] on span "Veröffentlichen" at bounding box center [1163, 15] width 84 height 12
